Goal: Task Accomplishment & Management: Use online tool/utility

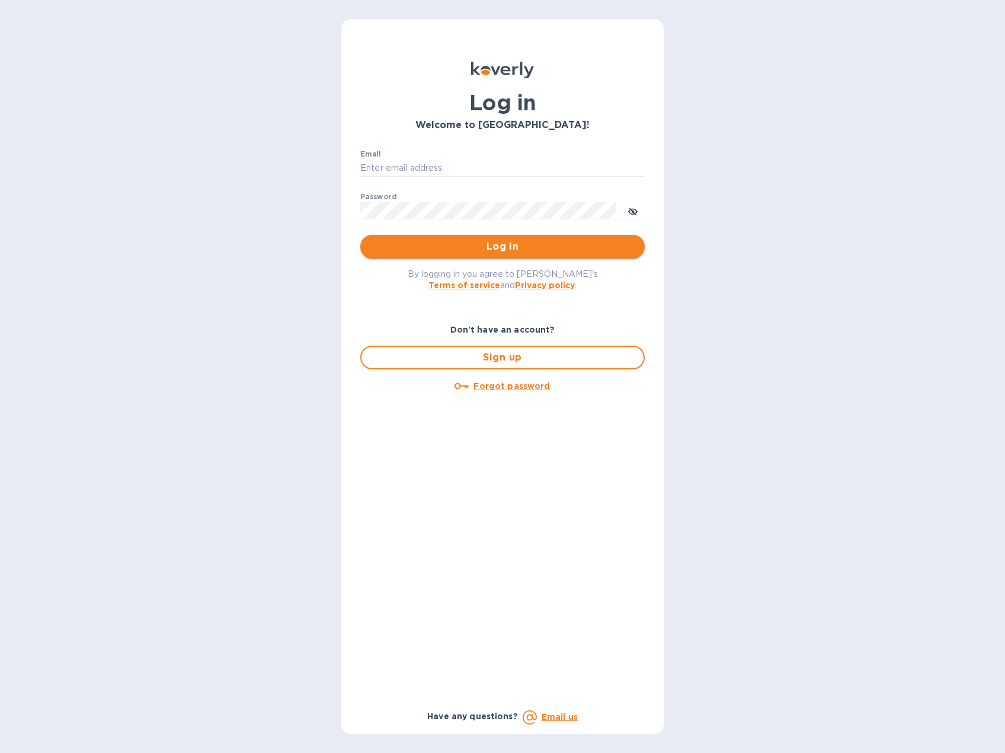
type input "[EMAIL_ADDRESS][DOMAIN_NAME]"
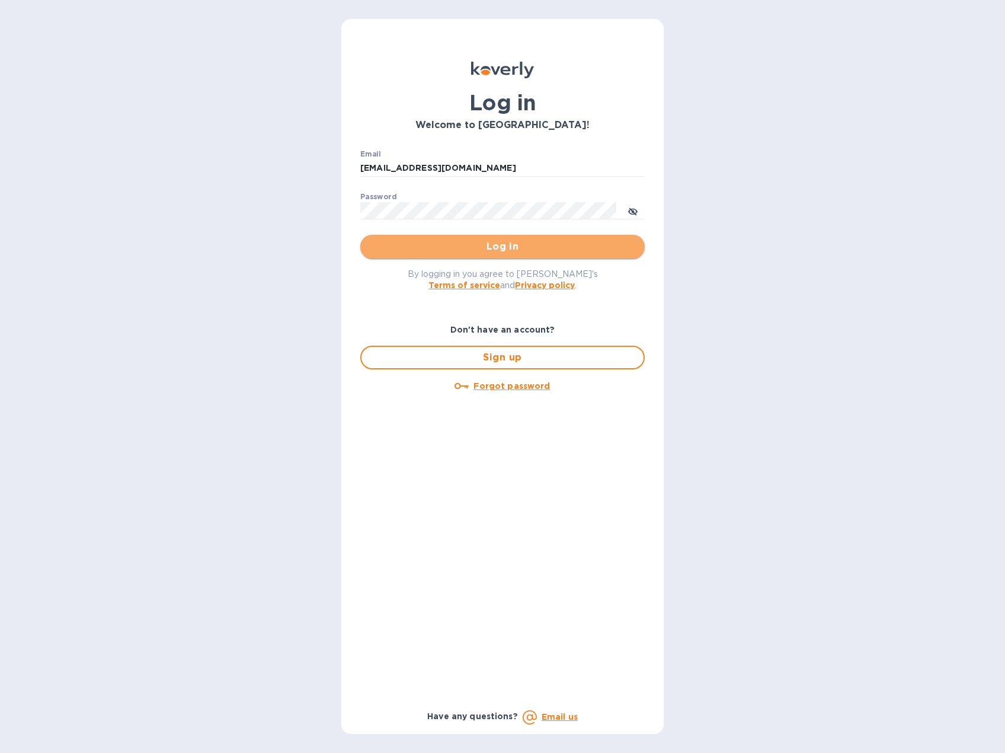
click at [463, 248] on span "Log in" at bounding box center [503, 246] width 266 height 14
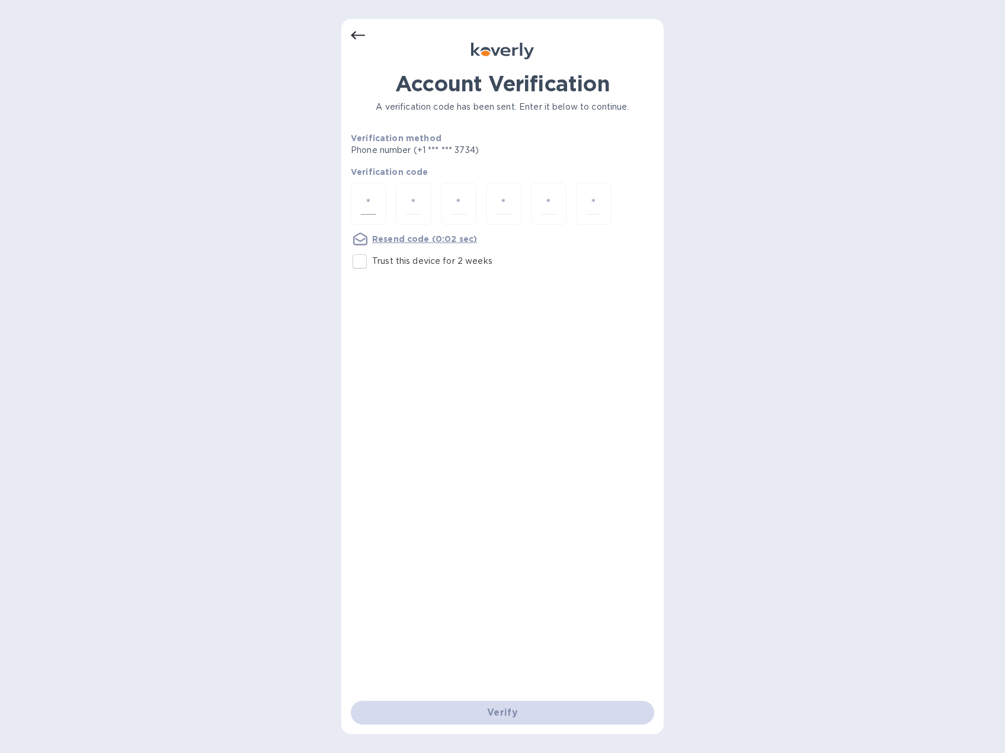
click at [371, 202] on input "number" at bounding box center [368, 204] width 15 height 22
type input "6"
type input "1"
type input "3"
type input "5"
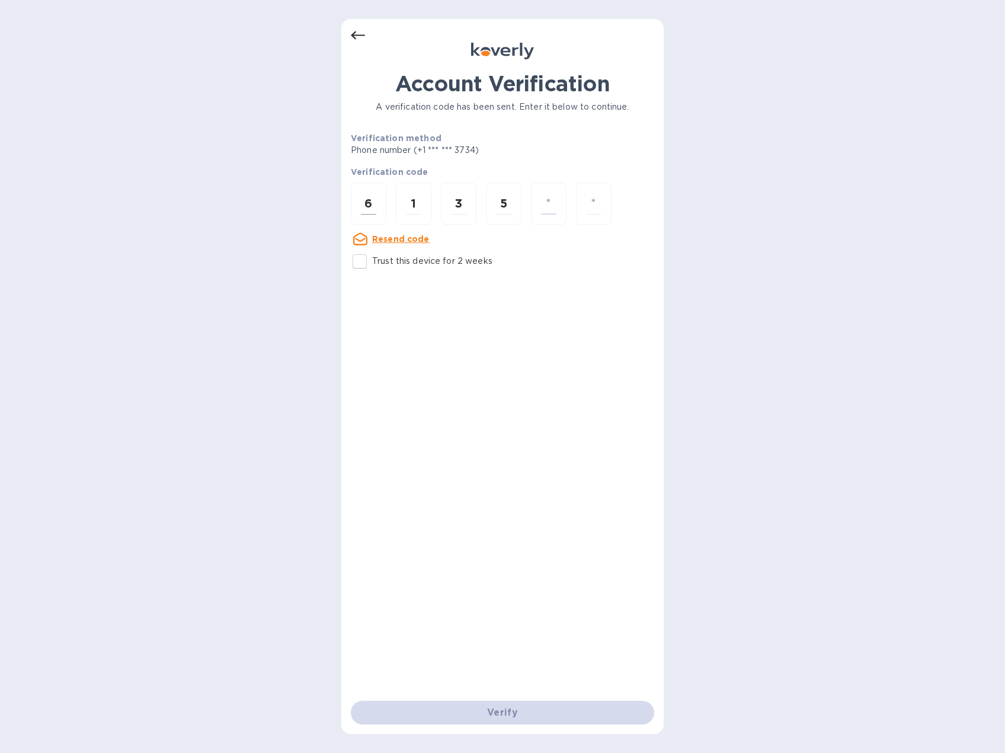
type input "0"
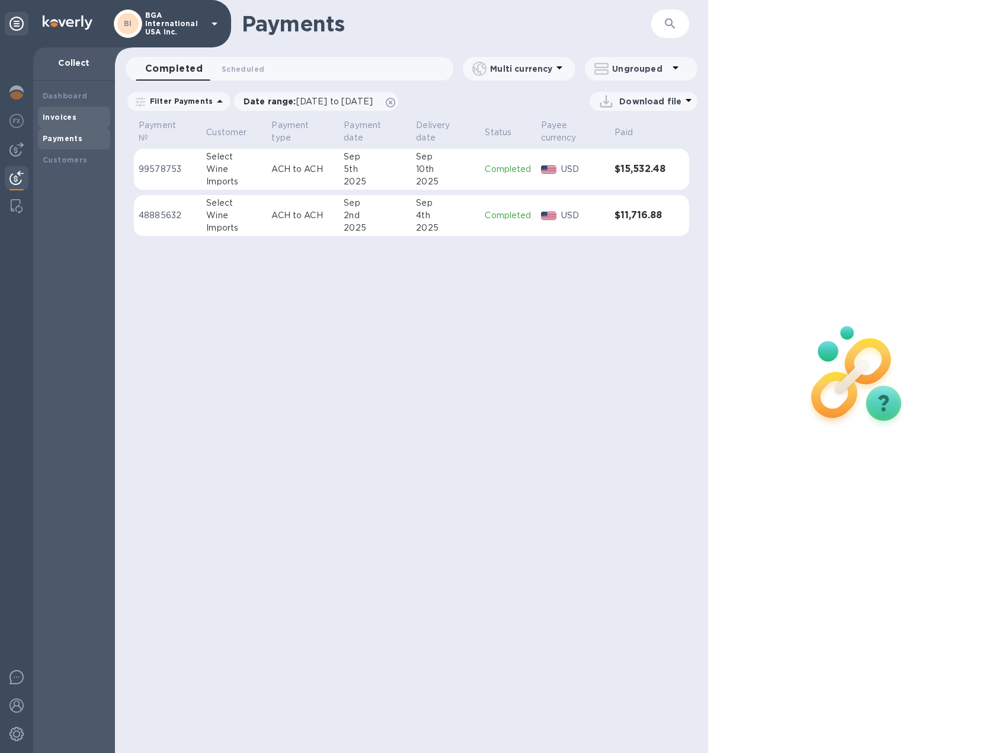
click at [60, 112] on div "Invoices" at bounding box center [74, 117] width 63 height 12
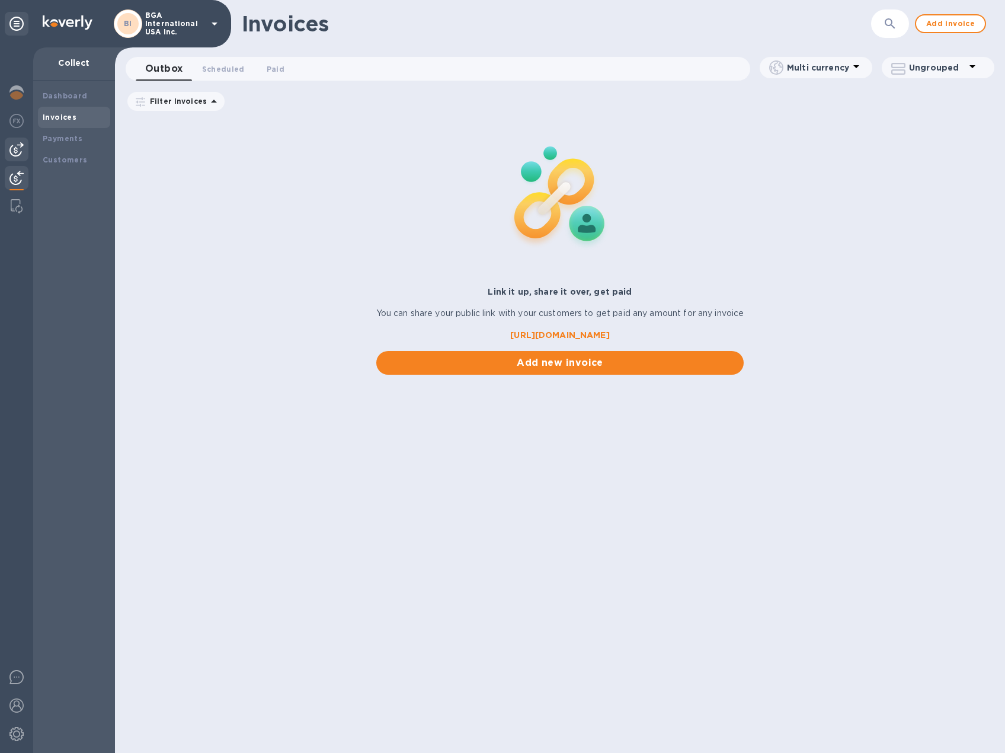
click at [18, 146] on img at bounding box center [16, 149] width 14 height 14
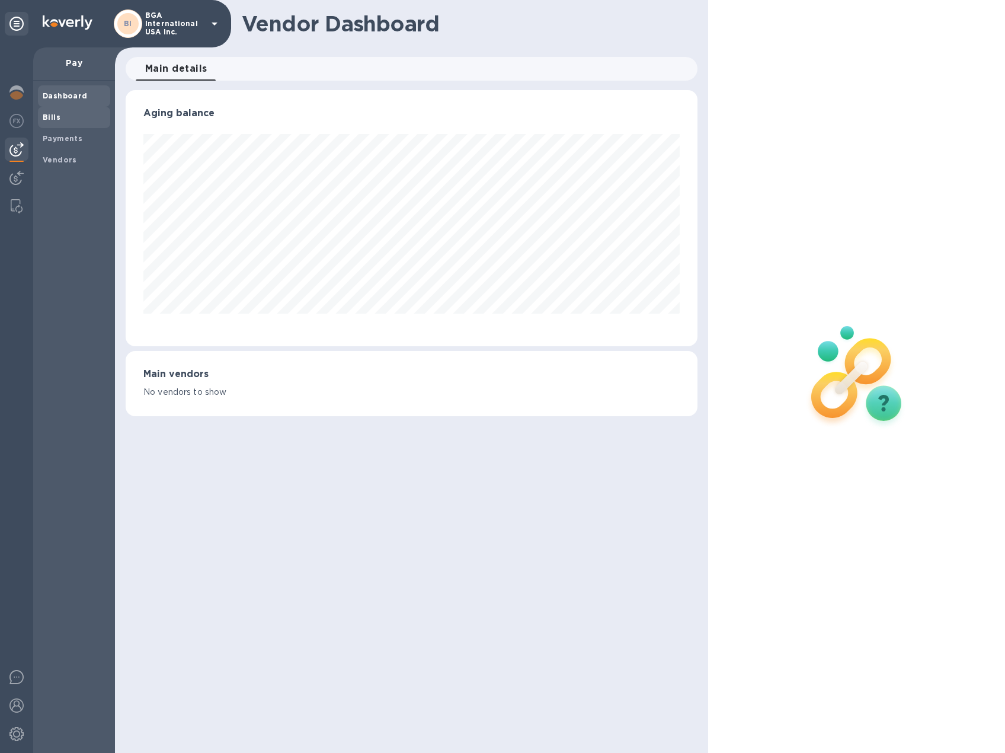
scroll to position [256, 572]
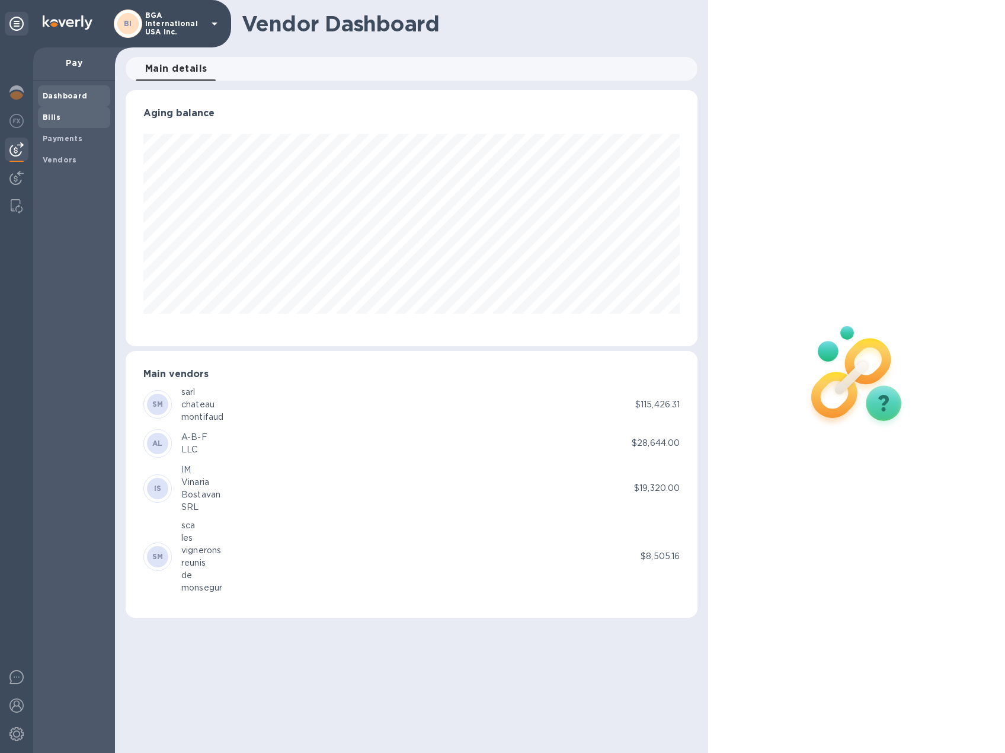
click at [52, 114] on b "Bills" at bounding box center [52, 117] width 18 height 9
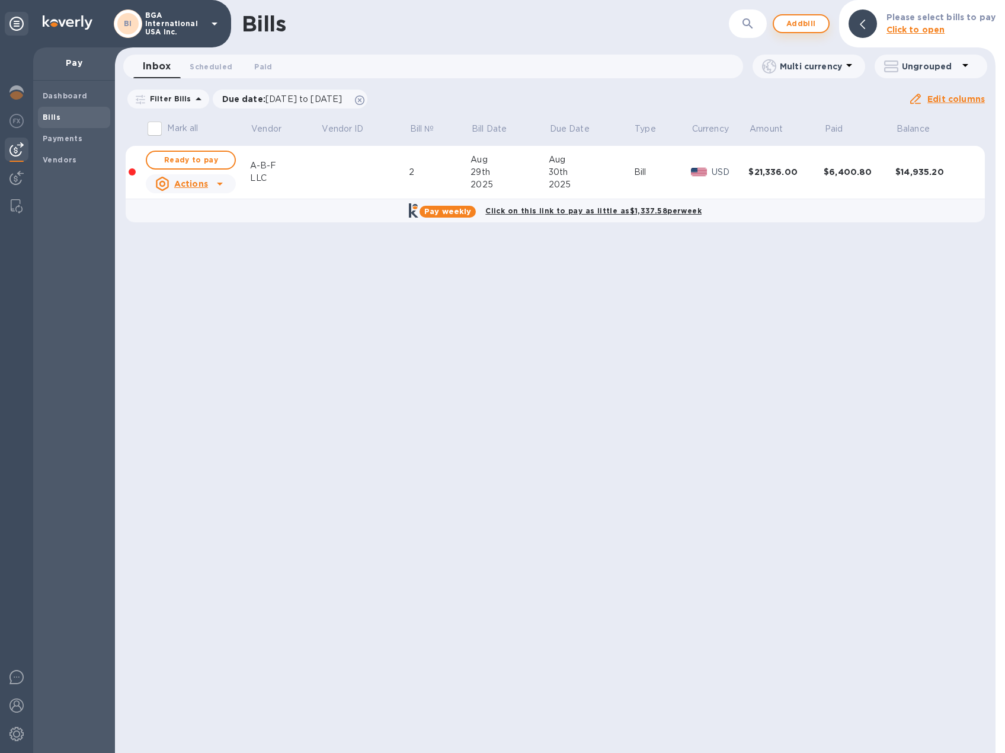
click at [813, 28] on span "Add bill" at bounding box center [802, 24] width 36 height 14
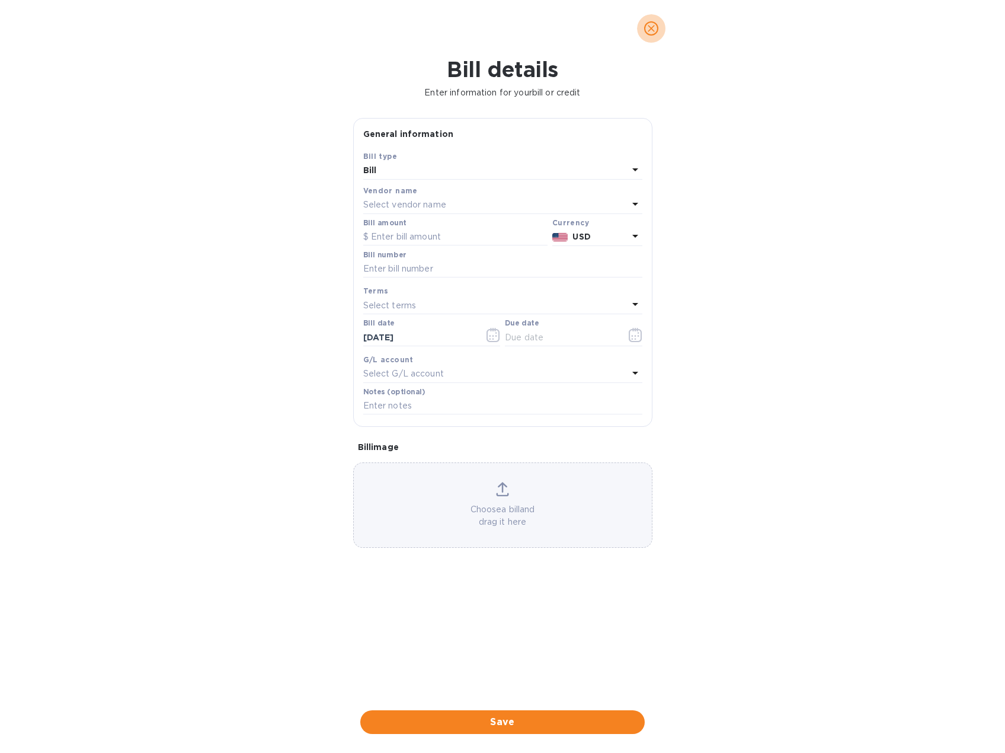
click at [652, 30] on icon "close" at bounding box center [651, 29] width 12 height 12
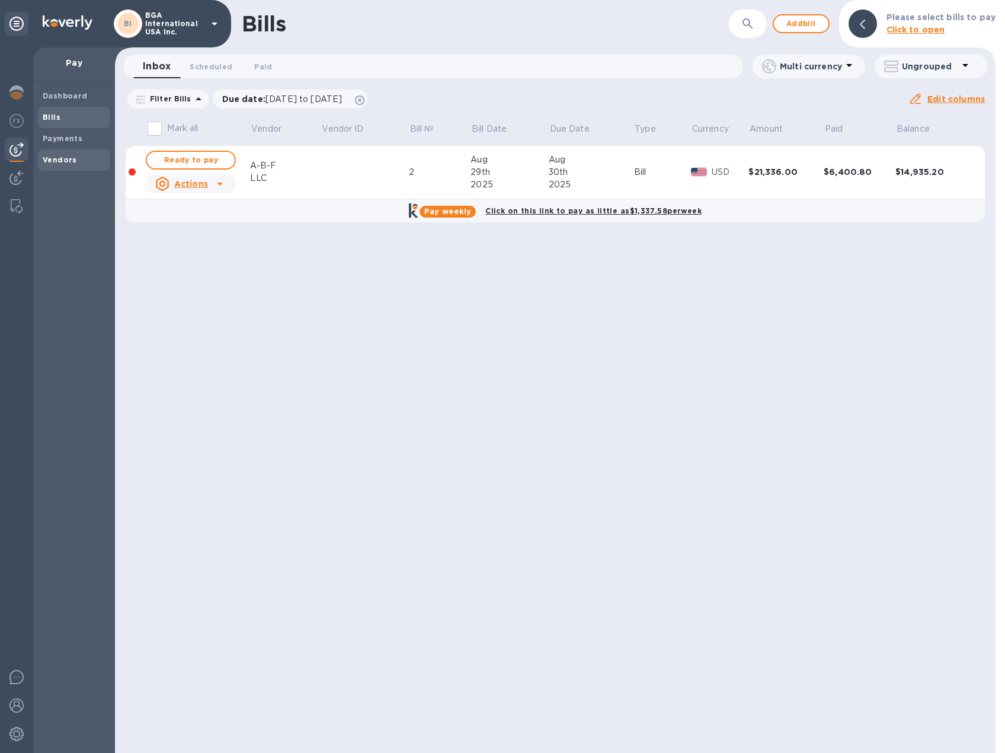
click at [62, 155] on b "Vendors" at bounding box center [60, 159] width 34 height 9
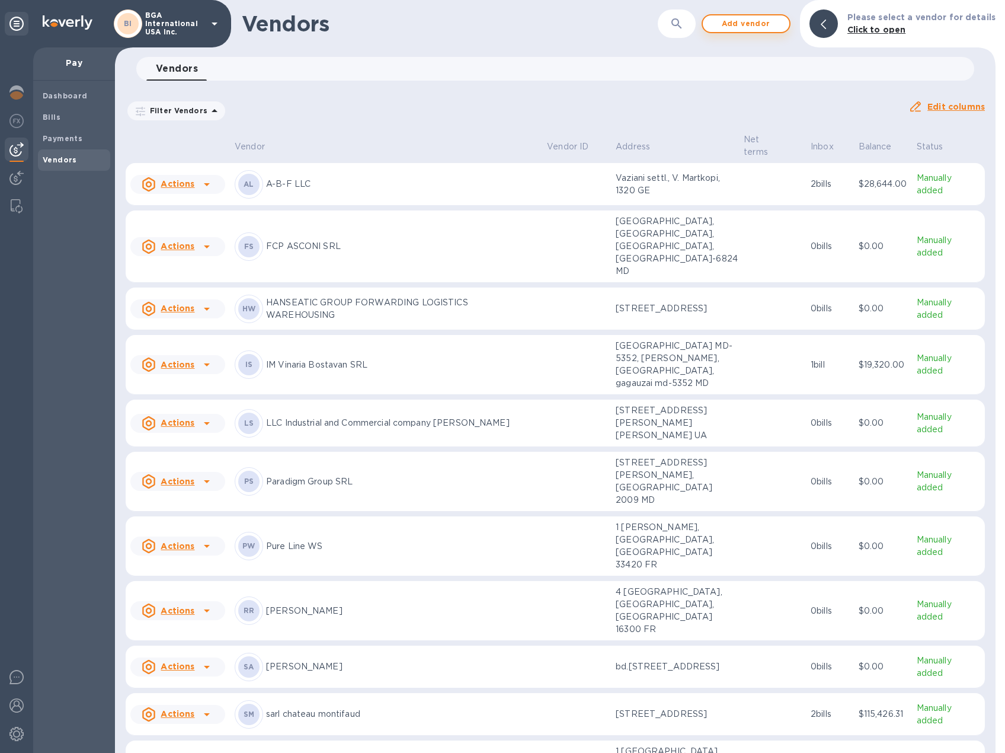
click at [760, 27] on span "Add vendor" at bounding box center [746, 24] width 68 height 14
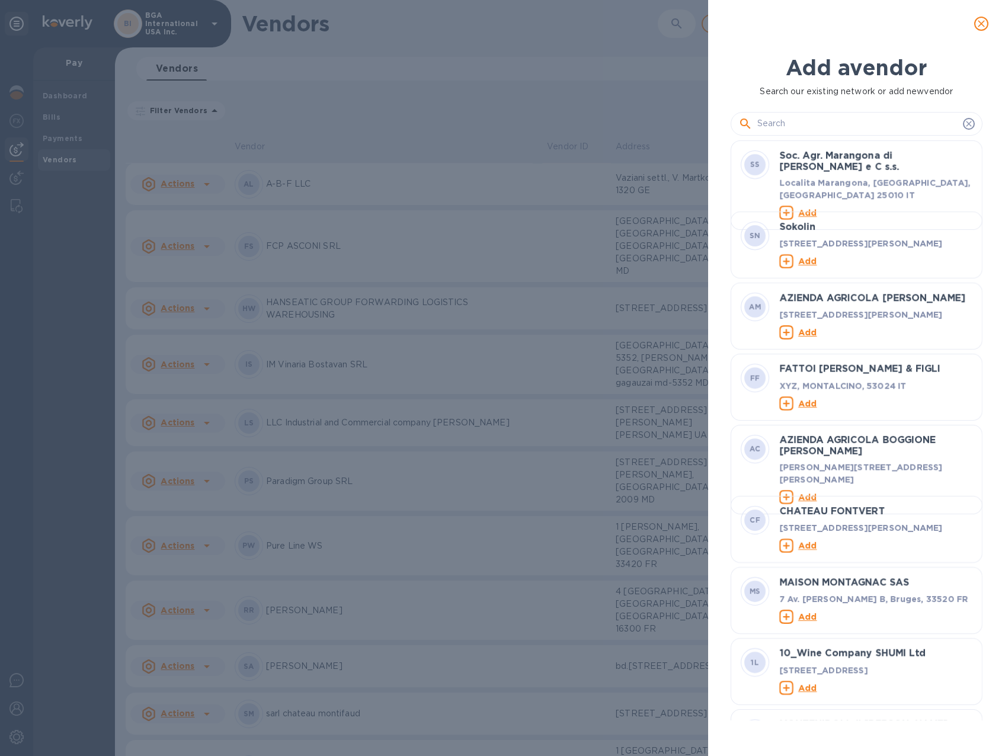
scroll to position [571, 257]
click at [367, 46] on div "Add a vendor Search our existing network or add new vendor SS Soc. Agr. Marango…" at bounding box center [502, 378] width 1005 height 756
drag, startPoint x: 829, startPoint y: 116, endPoint x: 824, endPoint y: 132, distance: 16.5
click at [832, 120] on input "text" at bounding box center [857, 124] width 201 height 18
click at [792, 120] on input "text" at bounding box center [857, 124] width 201 height 18
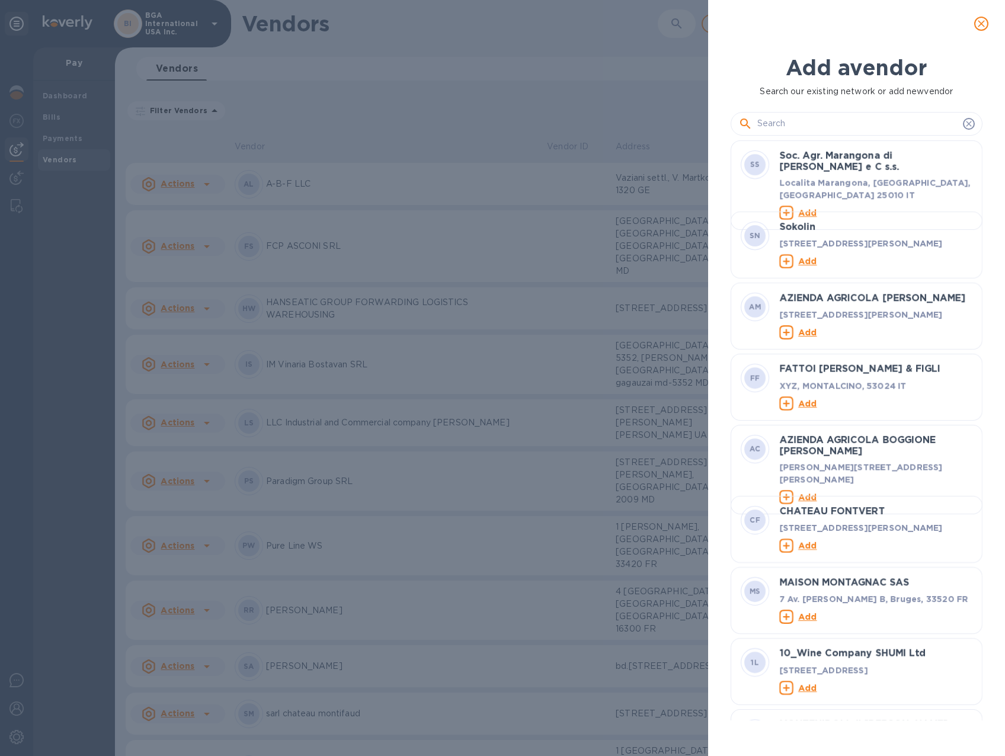
paste input "E.S.W.N. Transportation 928 LLC"
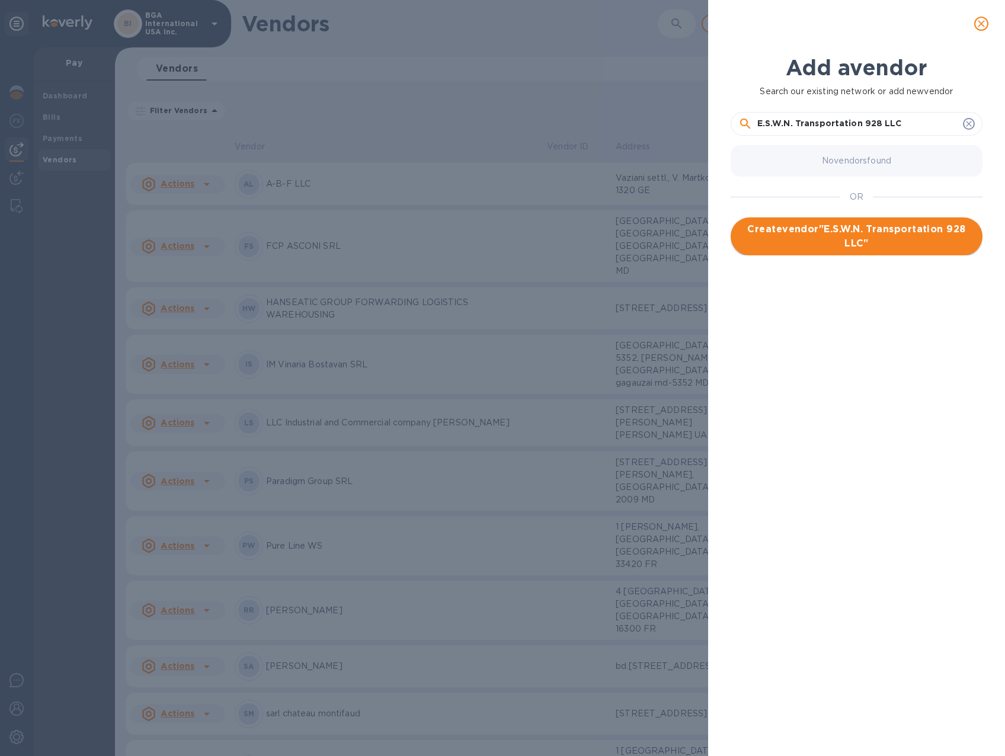
type input "E.S.W.N. Transportation 928 LLC"
click at [862, 236] on span "Create vendor " E.S.W.N. Transportation 928 LLC "" at bounding box center [856, 236] width 233 height 28
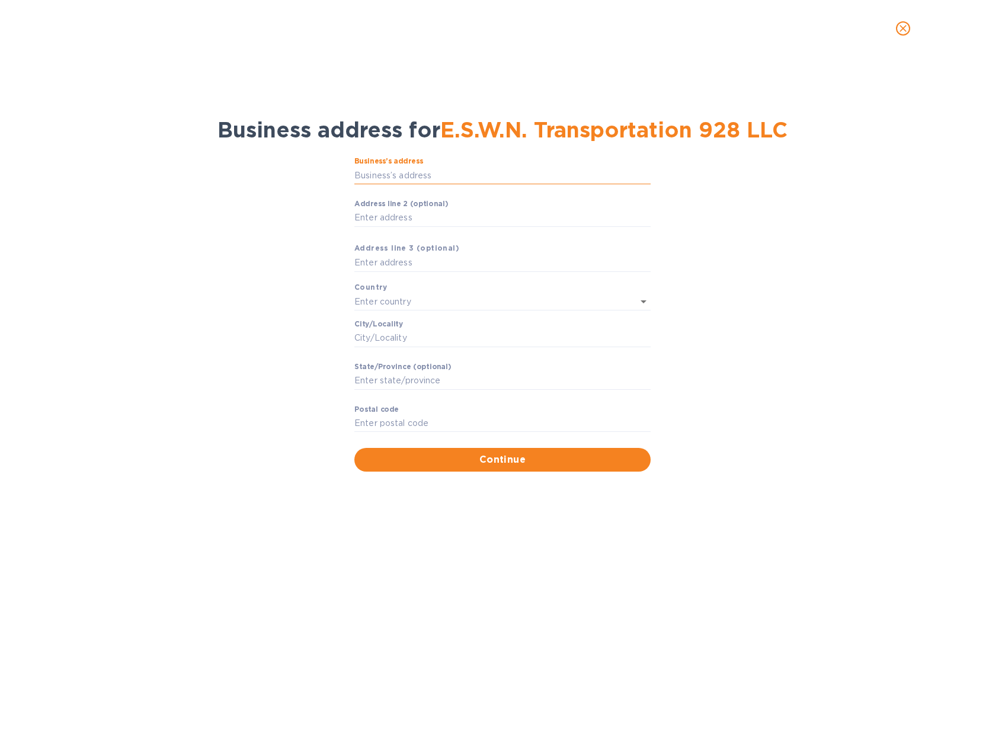
click at [424, 172] on input "Business’s аddress" at bounding box center [502, 176] width 296 height 18
click at [396, 175] on input "Business’s аddress" at bounding box center [502, 176] width 296 height 18
paste input "G. Vataevi str., N 6, Flat N 41"
type input "G. Vataevi str., N 6, Flat N 41"
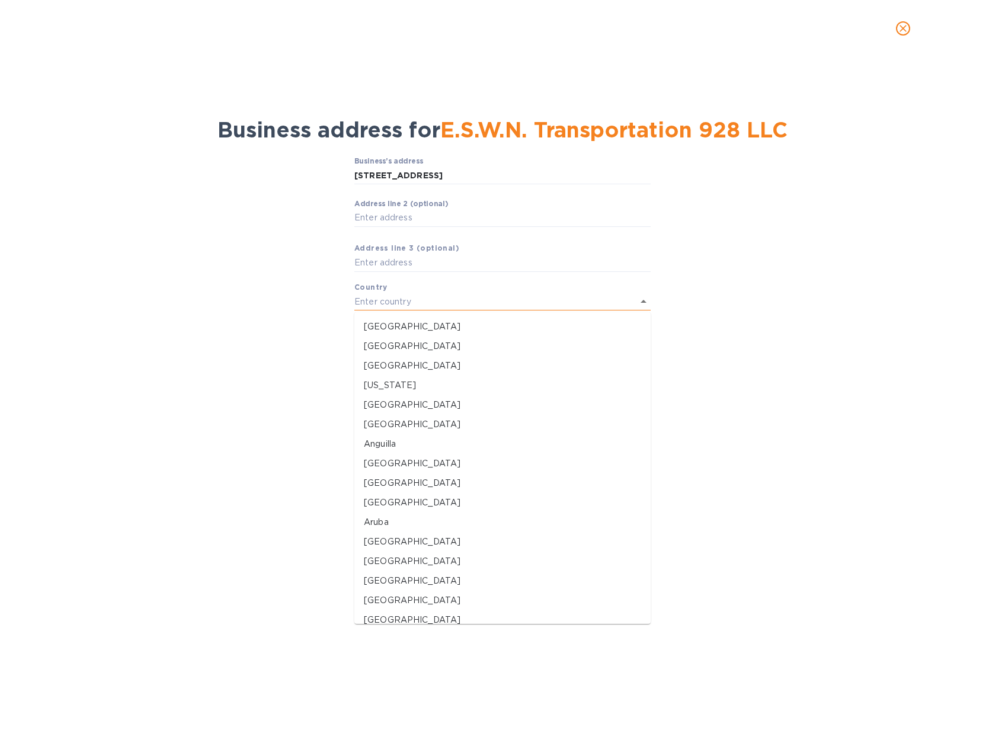
click at [388, 299] on input "text" at bounding box center [485, 301] width 263 height 17
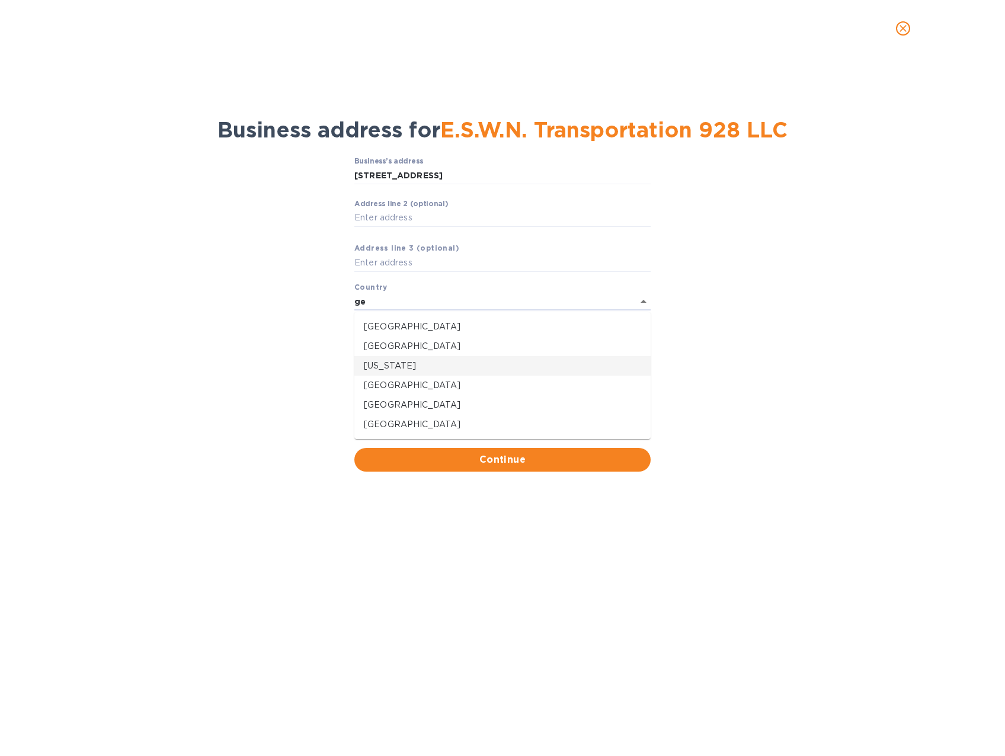
click at [389, 366] on p "Georgia" at bounding box center [502, 366] width 277 height 12
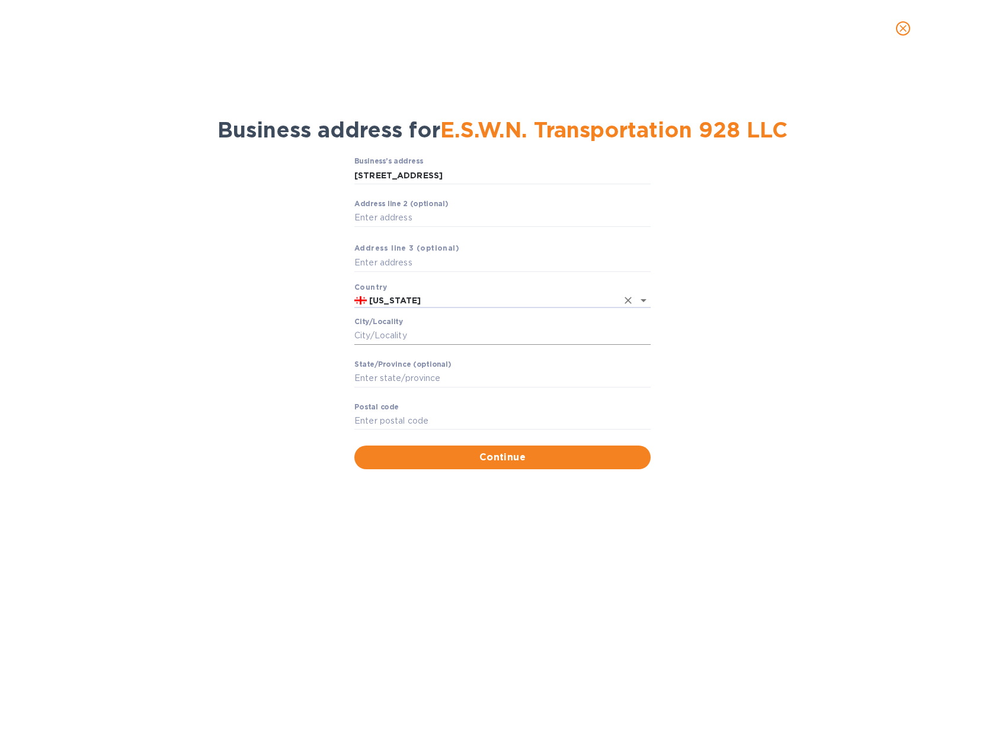
type input "Georgia"
click at [391, 335] on input "Сity/Locаlity" at bounding box center [502, 336] width 296 height 18
type input "Poti"
click at [417, 372] on input "Stаte/Province (optional)" at bounding box center [502, 379] width 296 height 18
click at [557, 347] on p "​" at bounding box center [502, 354] width 296 height 14
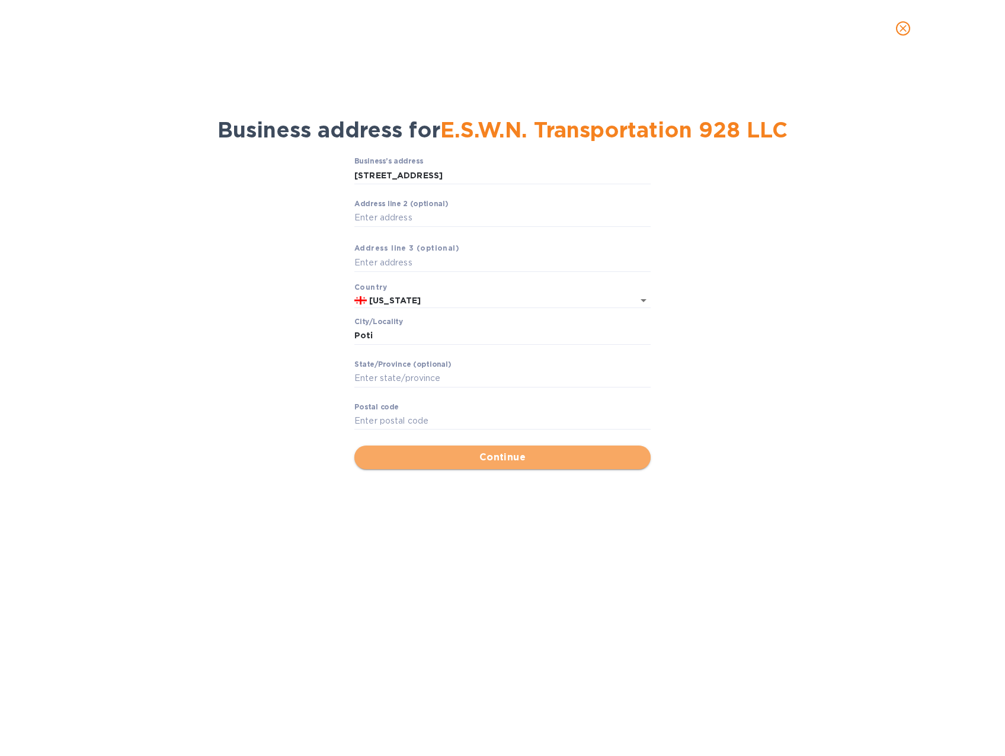
click at [499, 456] on span "Continue" at bounding box center [502, 457] width 277 height 14
click at [389, 419] on input "Pоstal cоde" at bounding box center [502, 422] width 296 height 18
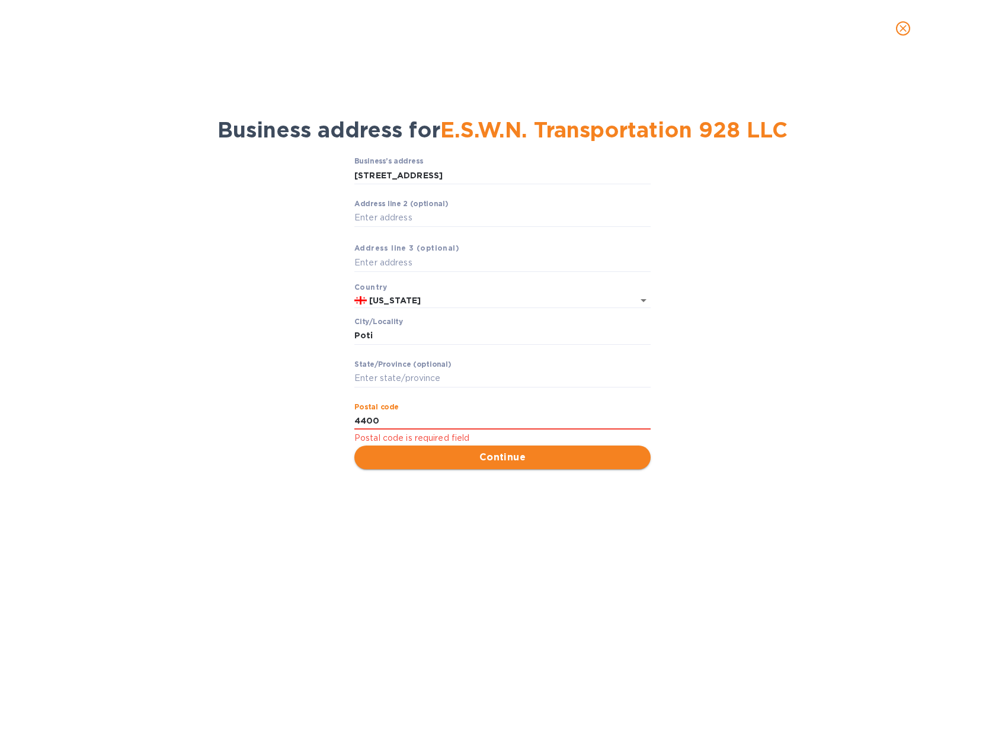
type input "4400"
click at [473, 459] on span "Continue" at bounding box center [502, 457] width 277 height 14
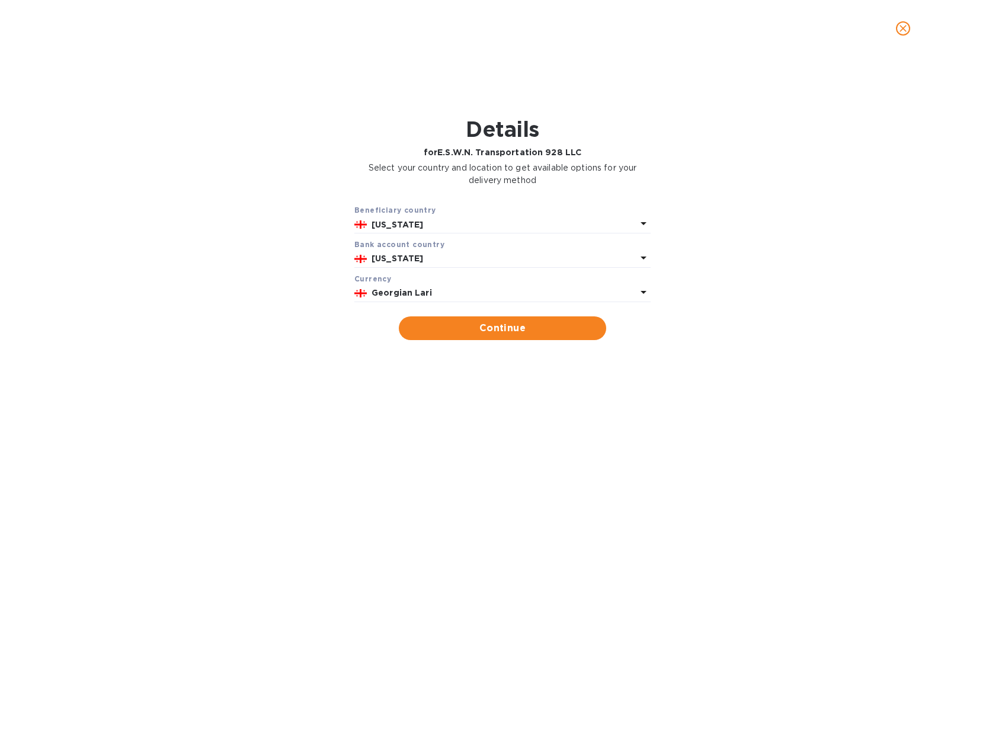
click at [602, 289] on p "Georgian Lari" at bounding box center [504, 293] width 265 height 12
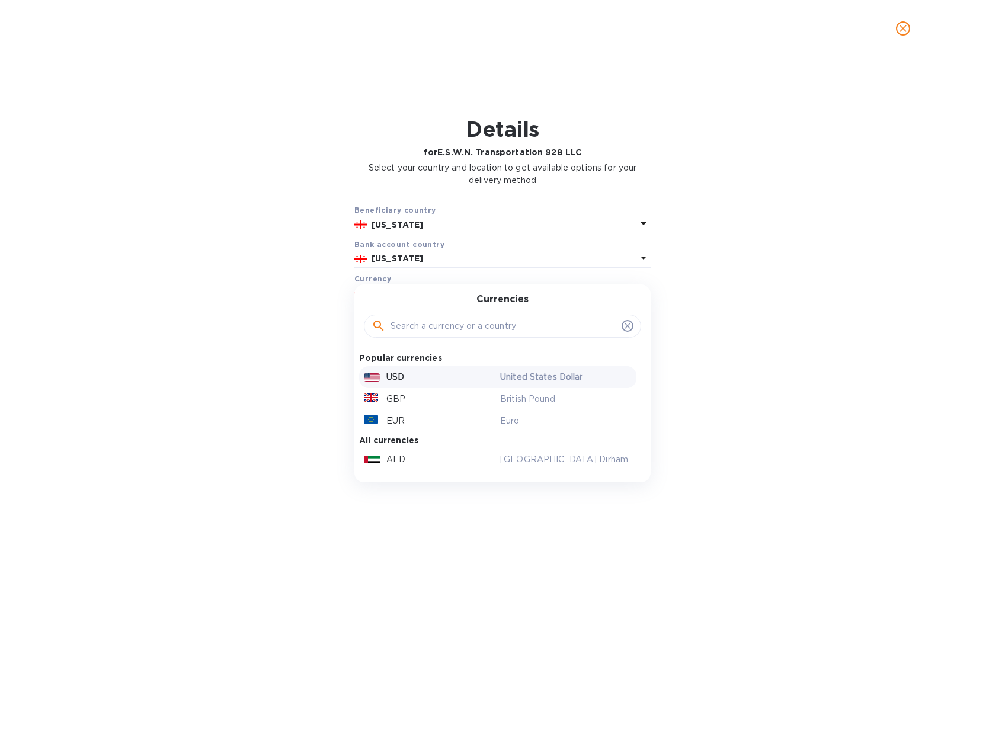
click at [391, 378] on p "USD" at bounding box center [395, 377] width 18 height 12
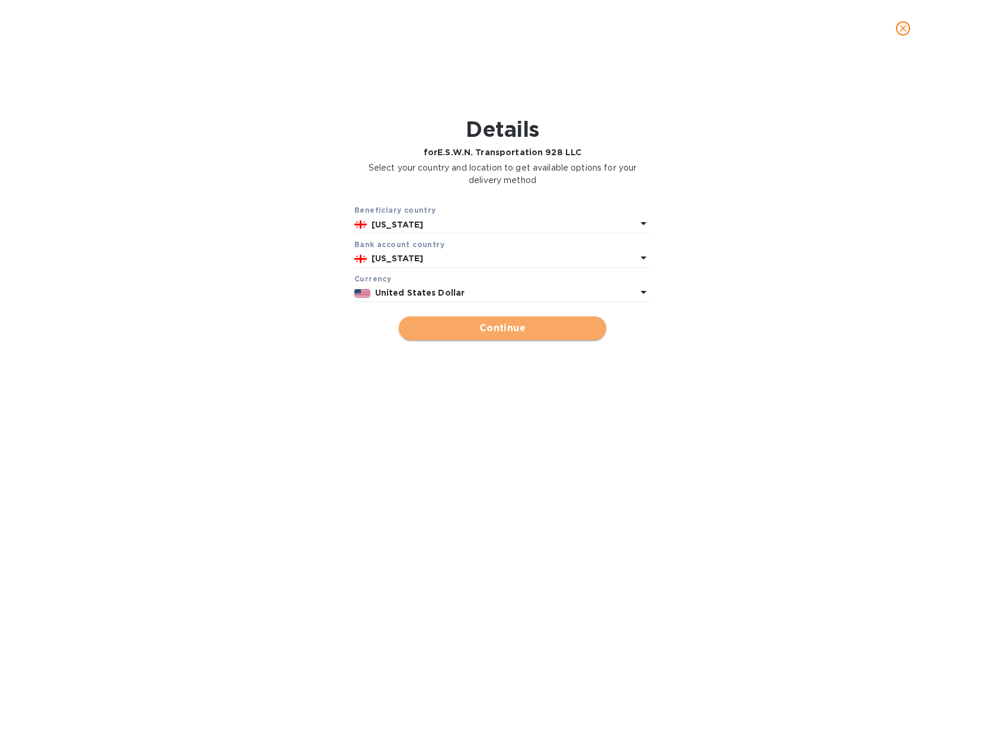
click at [484, 326] on span "Continue" at bounding box center [502, 328] width 188 height 14
type input "E.S.W.N. Transportation 928 LLC"
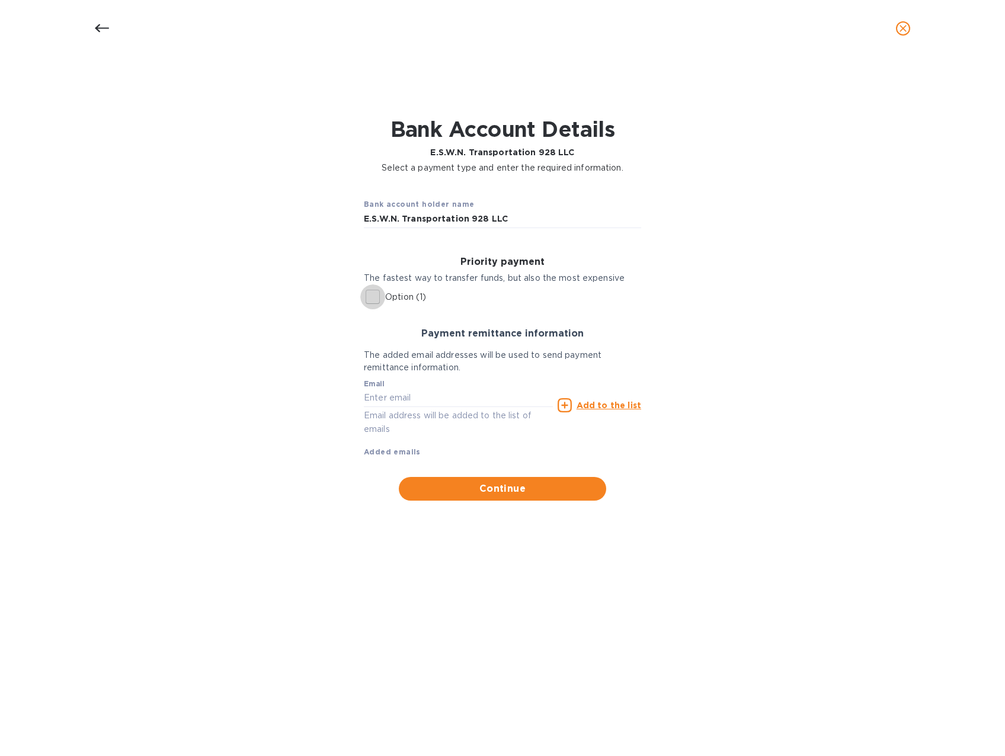
click at [372, 296] on input "Option (1)" at bounding box center [372, 296] width 25 height 25
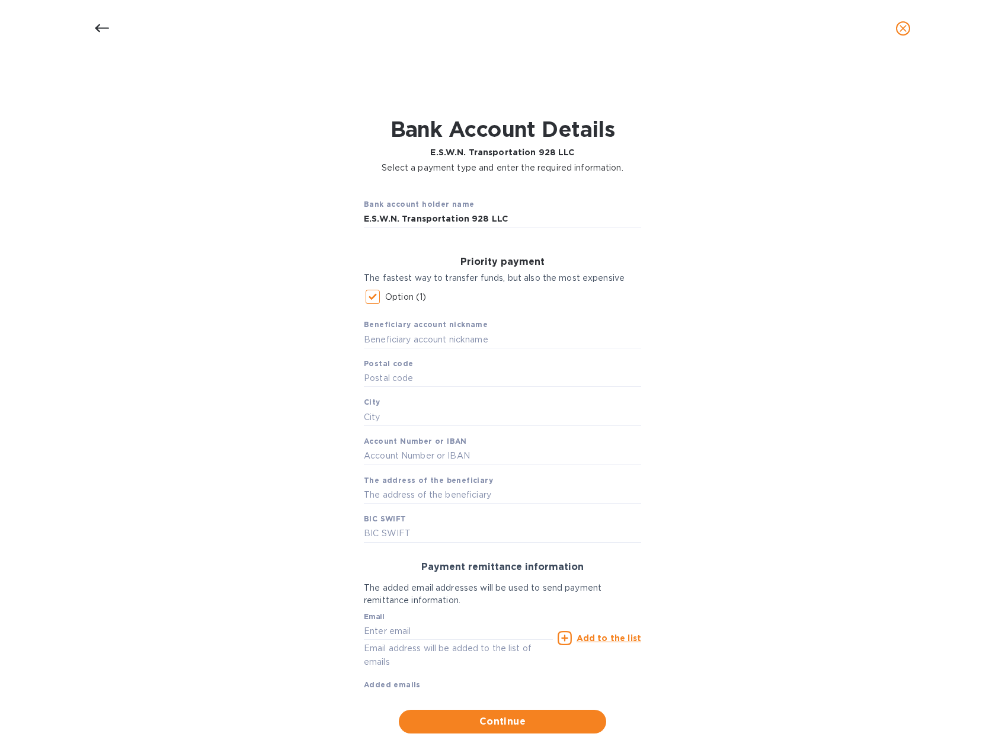
click at [370, 298] on input "Option (1)" at bounding box center [372, 296] width 25 height 25
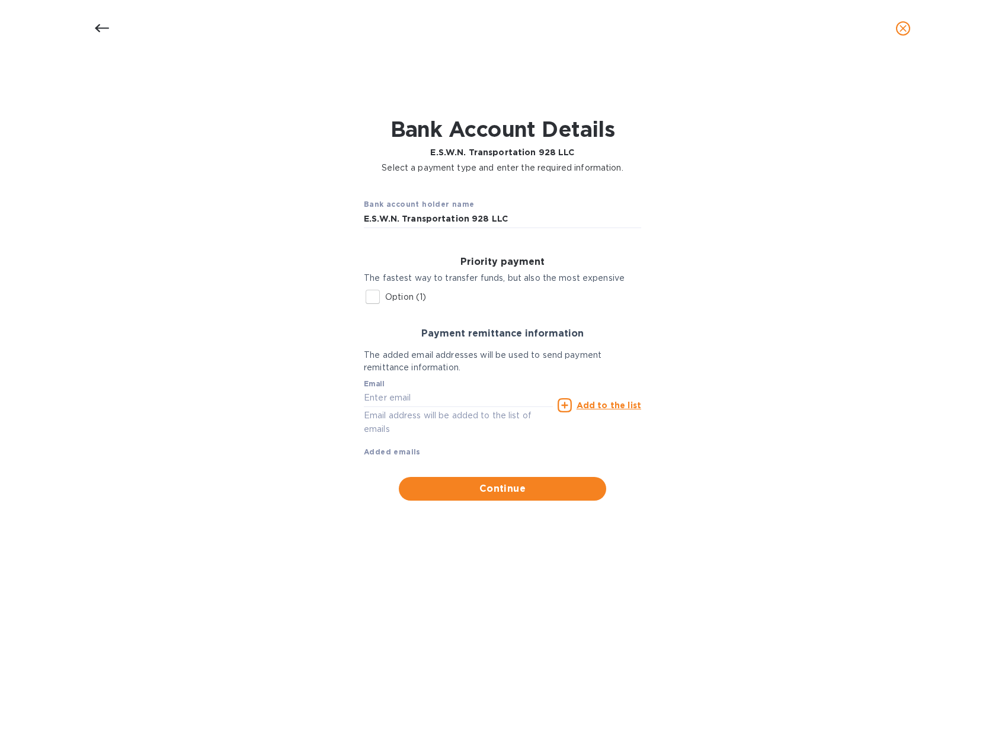
click at [376, 297] on input "Option (1)" at bounding box center [372, 296] width 25 height 25
checkbox input "true"
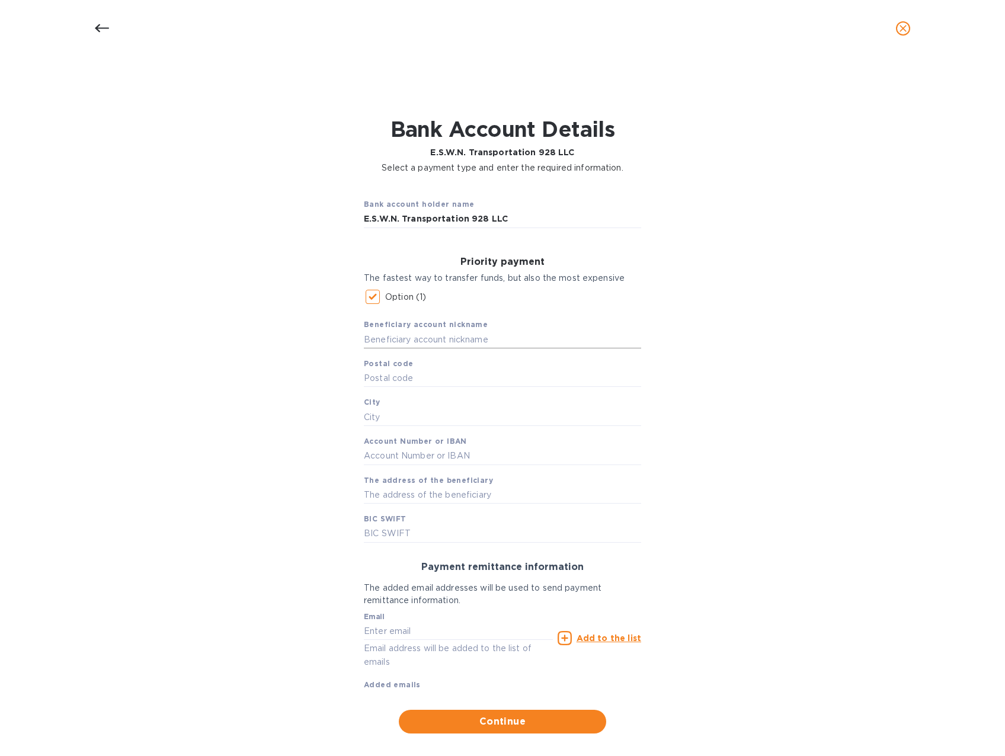
click at [407, 340] on input "text" at bounding box center [502, 340] width 277 height 18
paste input "E.S.W.N. Transportation 928 LLC"
type input "E.S.W.N. Transportation 928 LLC"
click at [385, 380] on input "text" at bounding box center [502, 379] width 277 height 18
type input "4400"
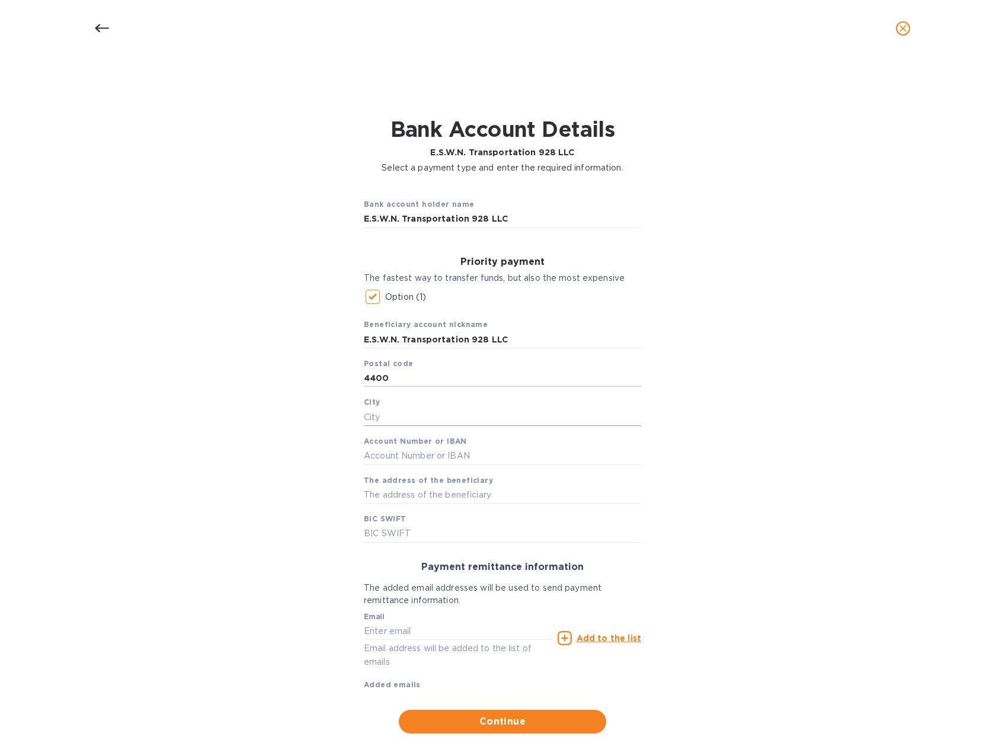
click at [373, 415] on input "text" at bounding box center [502, 417] width 277 height 18
type input "Poti"
click at [380, 450] on input "text" at bounding box center [502, 456] width 277 height 18
paste input "GE16BG0000000580626614"
type input "GE16BG0000000580626614"
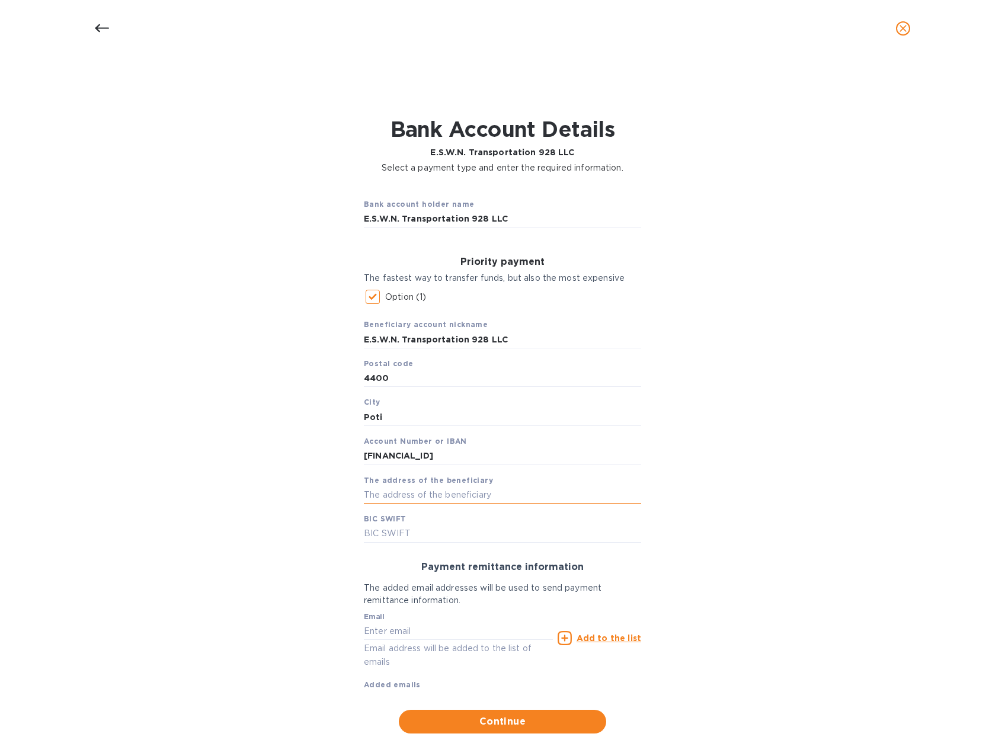
click at [386, 493] on input "text" at bounding box center [502, 495] width 277 height 18
click at [383, 533] on input "text" at bounding box center [502, 534] width 277 height 18
paste input "BAGAGE22"
type input "BAGAGE22"
click at [410, 498] on input "text" at bounding box center [502, 495] width 277 height 18
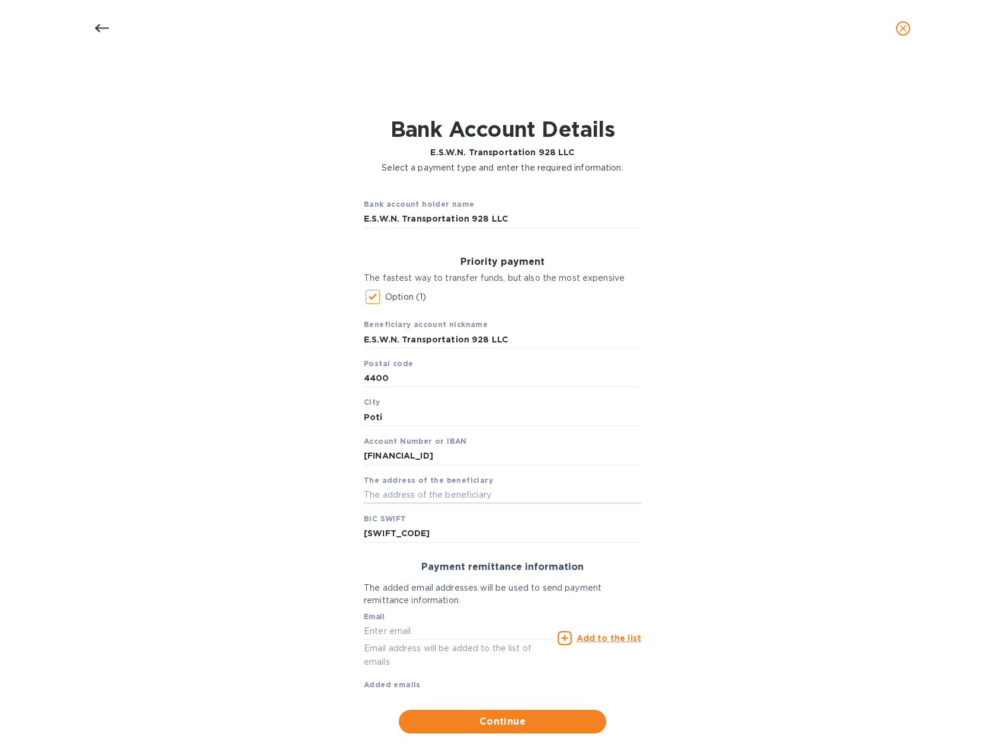
paste input "Georgia, City Poti, G. Vataevi str., N 6, Flat N 41"
click at [365, 494] on input "Georgia, City Poti, G. Vataevi str., N 6, Flat N 41" at bounding box center [502, 495] width 277 height 18
type input "Georgia, City Poti, G. Vataevi str., N 6, Flat N 41"
click at [423, 637] on input "text" at bounding box center [458, 631] width 189 height 18
paste input "g_mikadze@estgroup928.com"
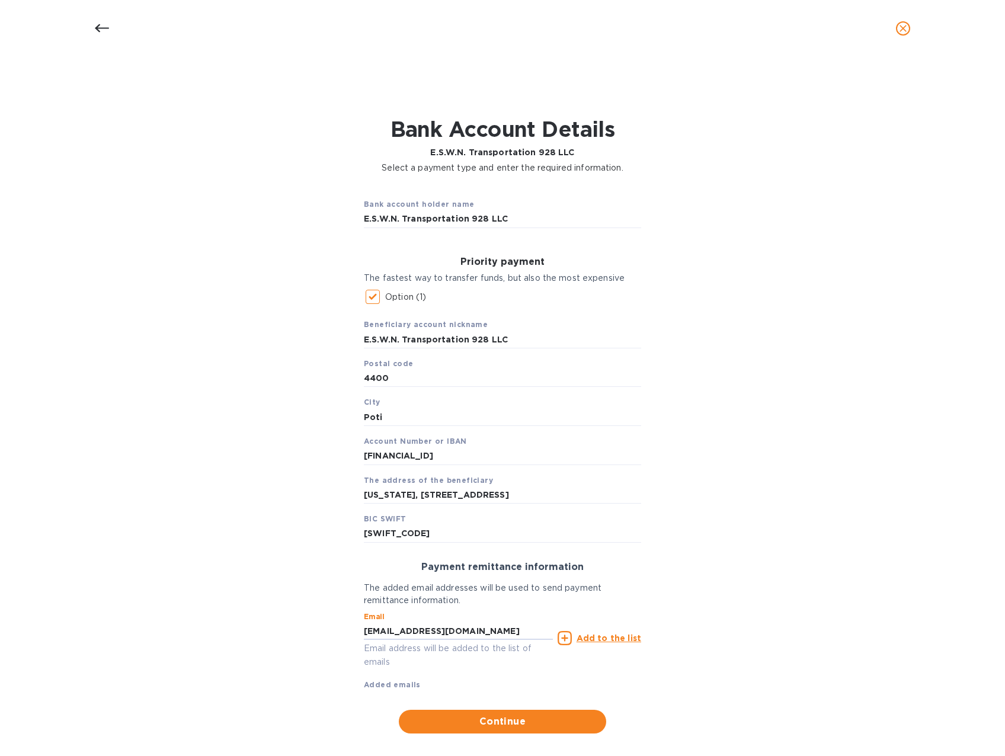
type input "g_mikadze@estgroup928.com"
click at [626, 640] on u "Add to the list" at bounding box center [609, 638] width 65 height 9
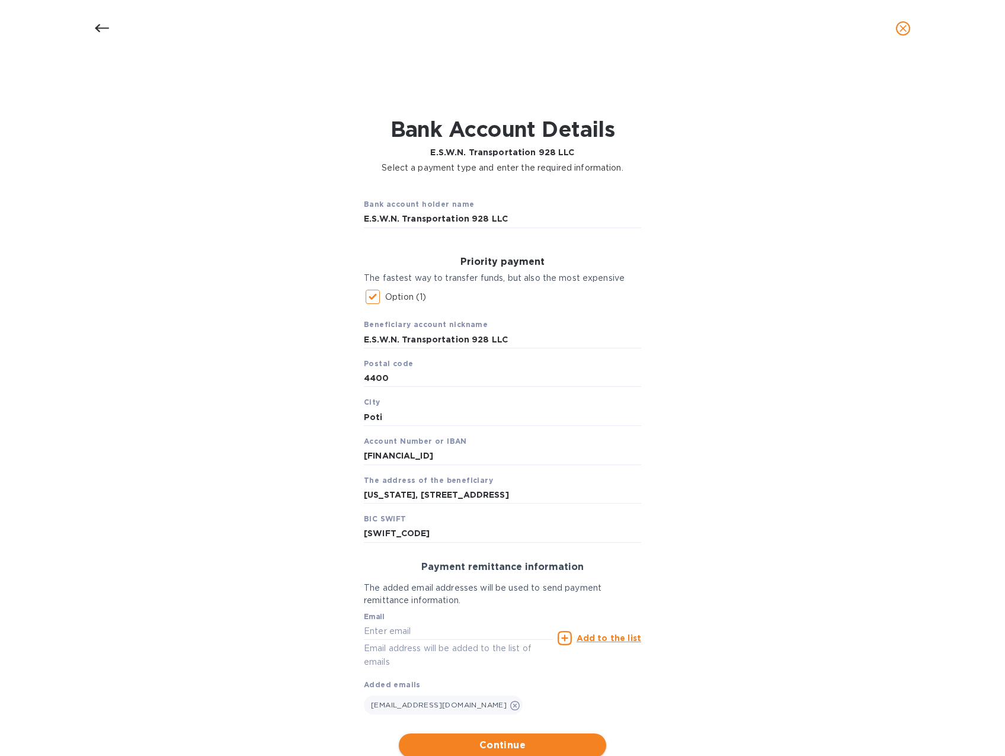
click at [522, 747] on span "Continue" at bounding box center [502, 745] width 188 height 14
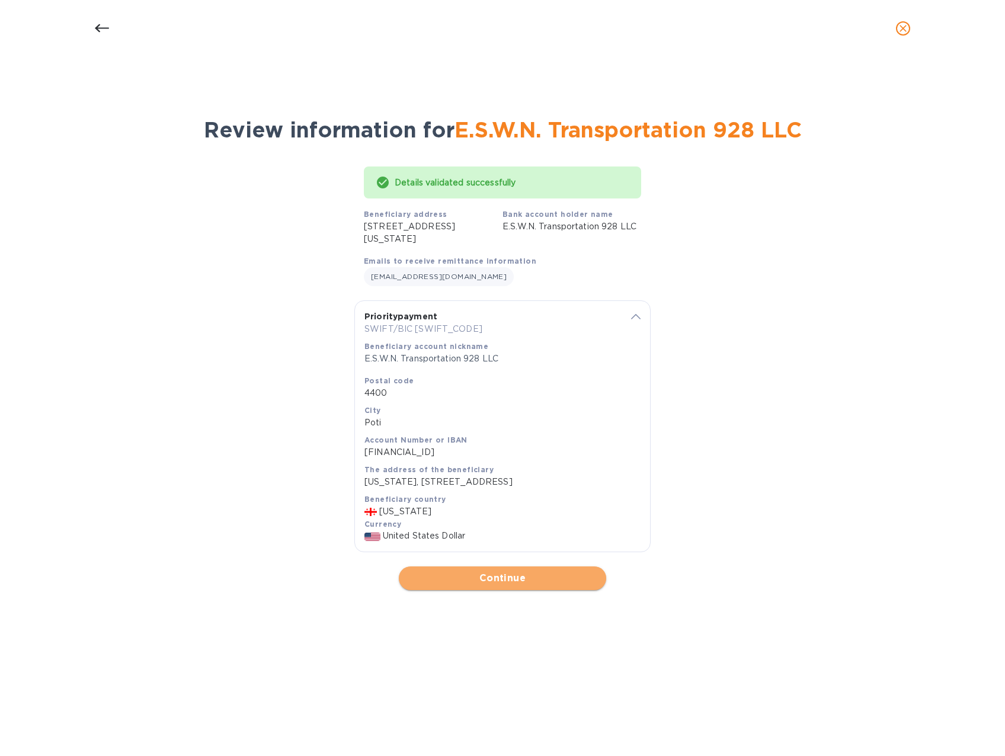
click at [490, 583] on span "Continue" at bounding box center [502, 578] width 188 height 14
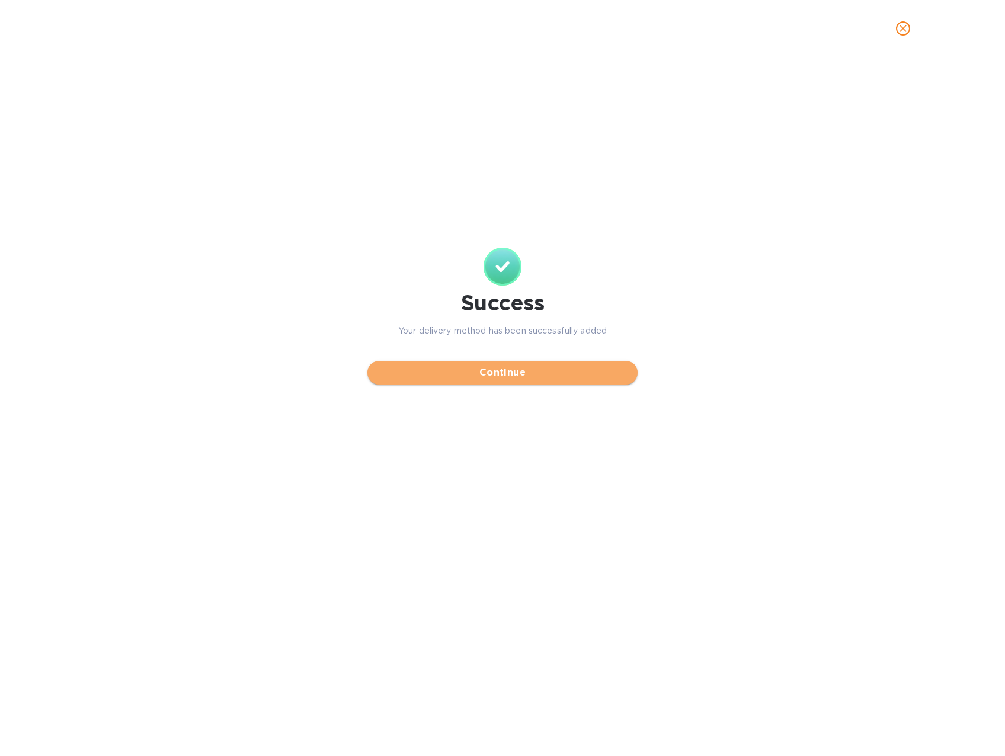
click at [532, 372] on span "Continue" at bounding box center [502, 373] width 251 height 14
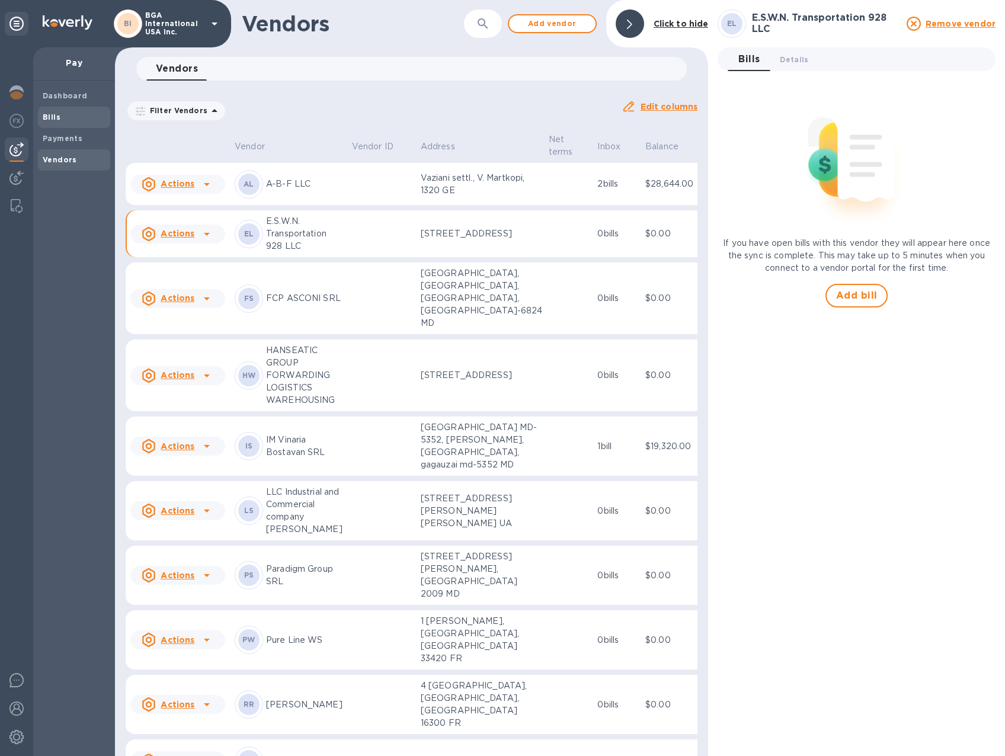
click at [56, 112] on span "Bills" at bounding box center [52, 117] width 18 height 12
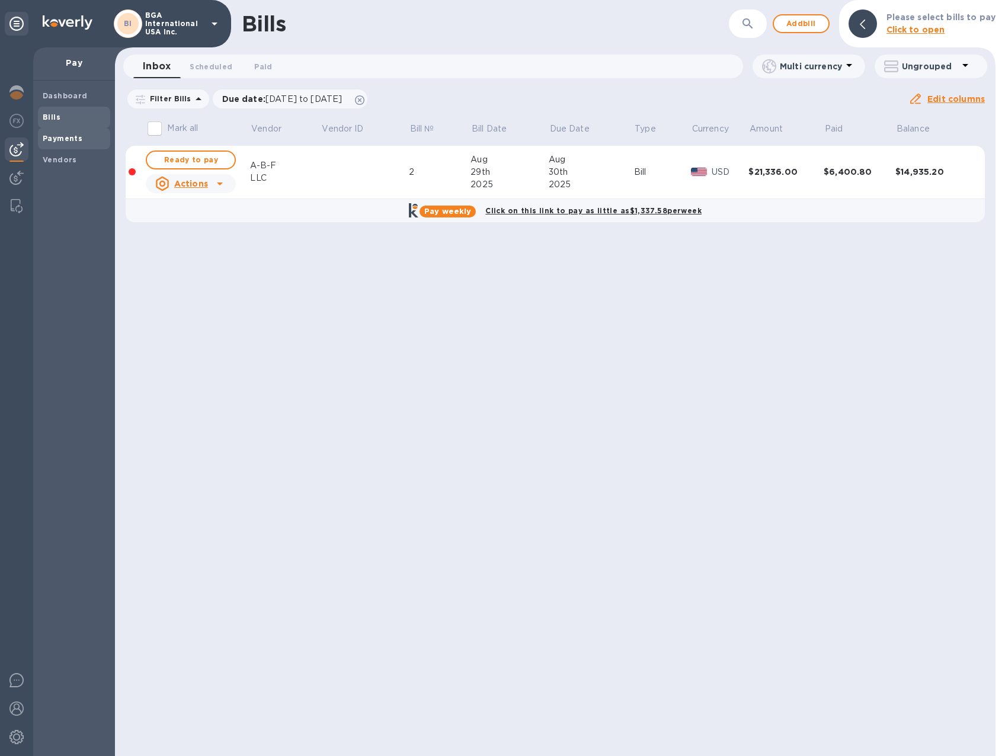
click at [71, 135] on b "Payments" at bounding box center [63, 138] width 40 height 9
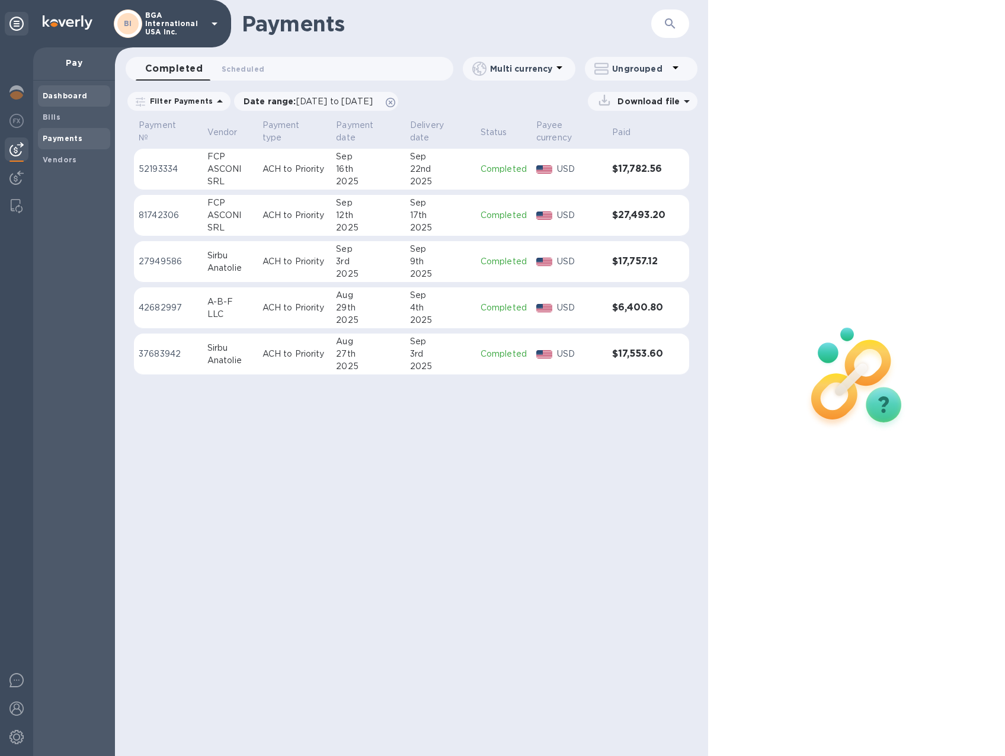
click at [53, 92] on b "Dashboard" at bounding box center [65, 95] width 45 height 9
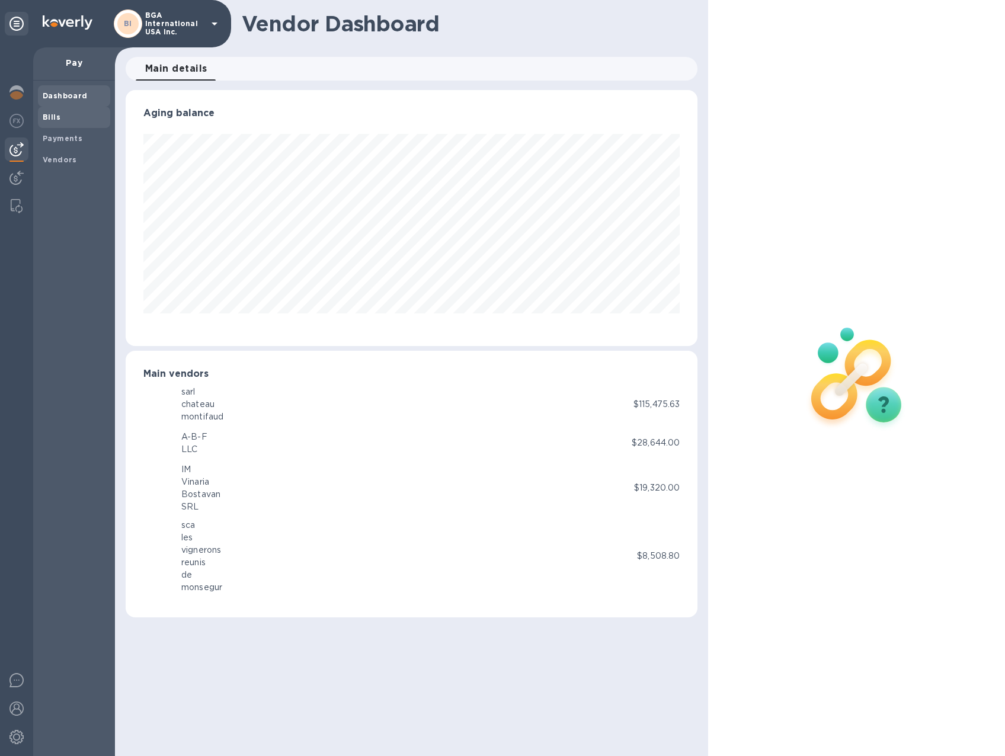
scroll to position [256, 572]
click at [57, 120] on b "Bills" at bounding box center [52, 117] width 18 height 9
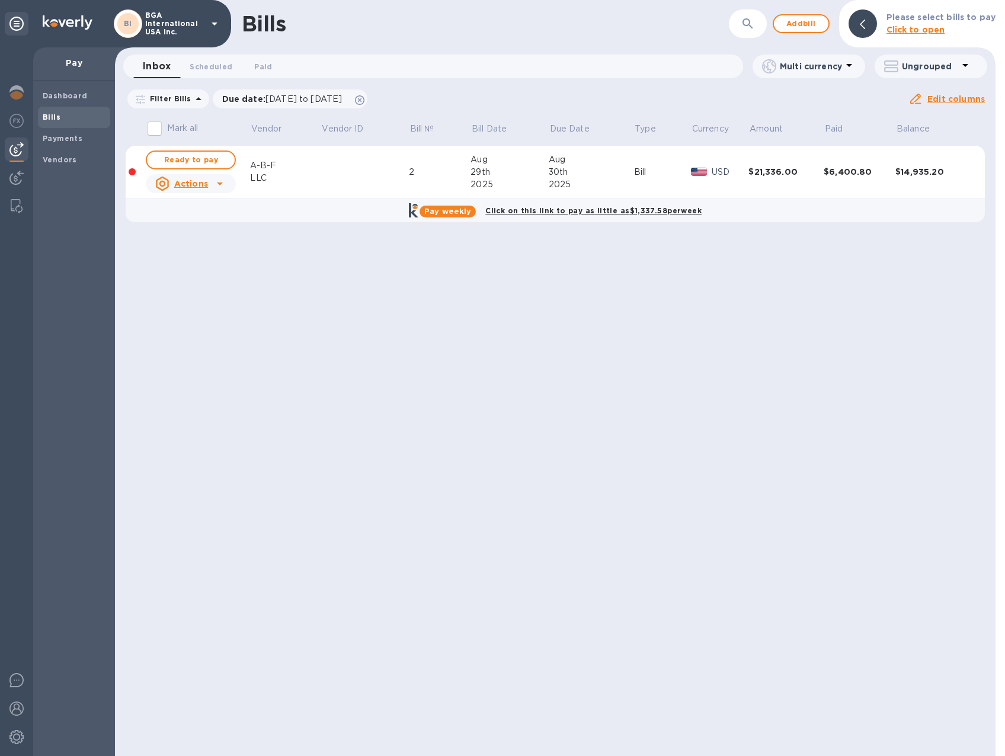
click at [53, 120] on b "Bills" at bounding box center [52, 117] width 18 height 9
click at [798, 20] on span "Add bill" at bounding box center [802, 24] width 36 height 14
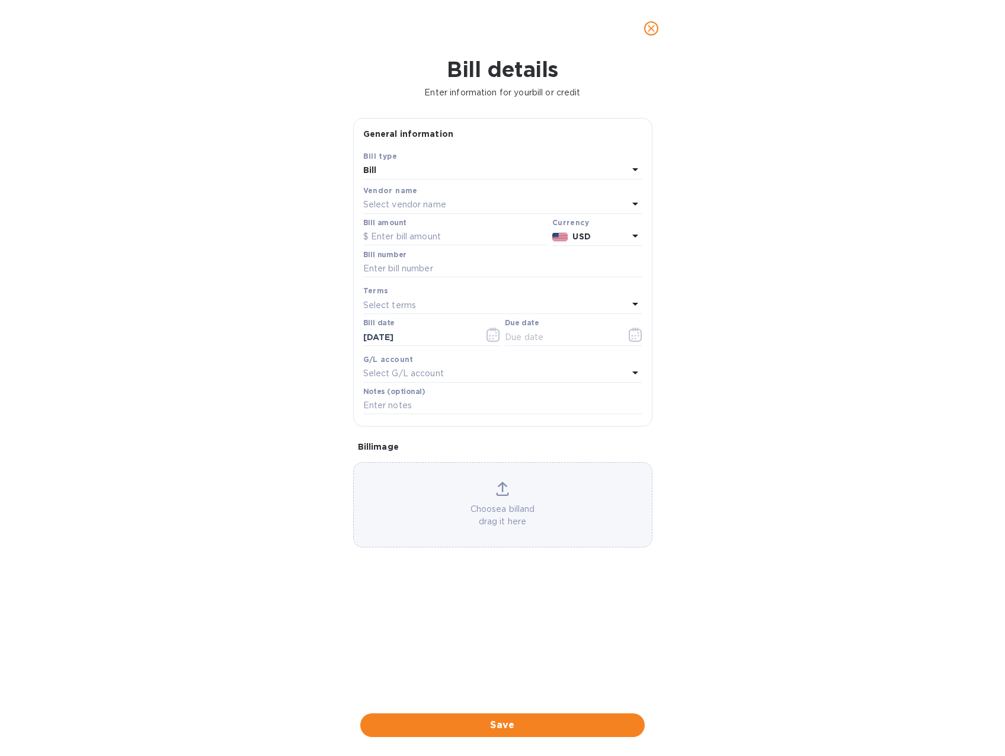
click at [423, 203] on p "Select vendor name" at bounding box center [404, 205] width 83 height 12
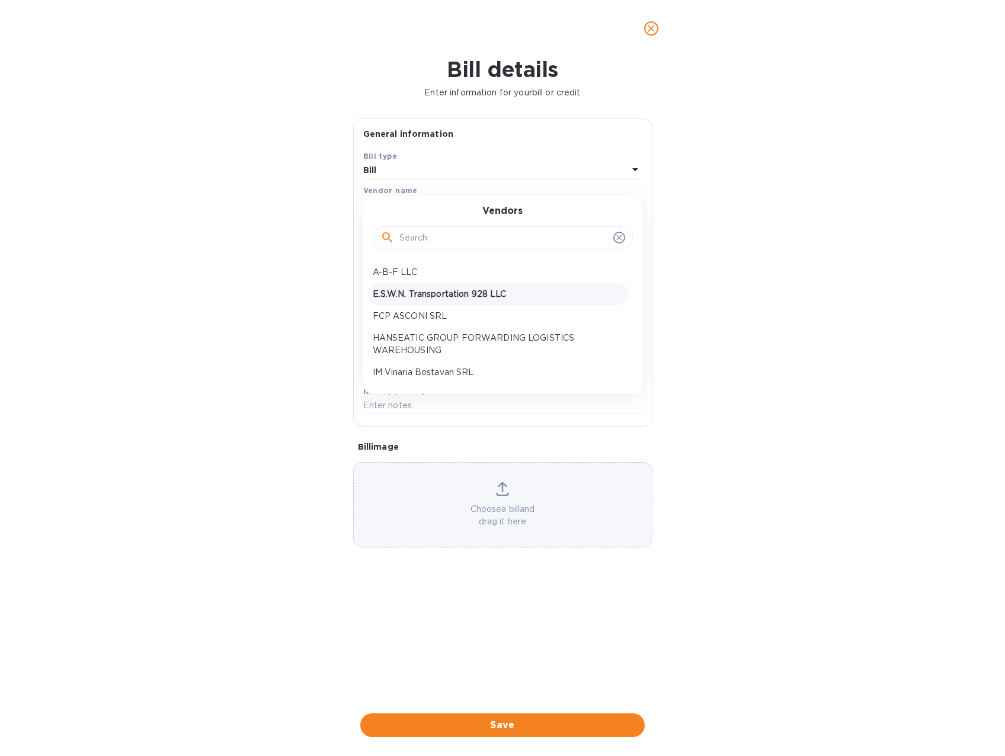
click at [435, 298] on p "E.S.W.N. Transportation 928 LLC" at bounding box center [498, 294] width 251 height 12
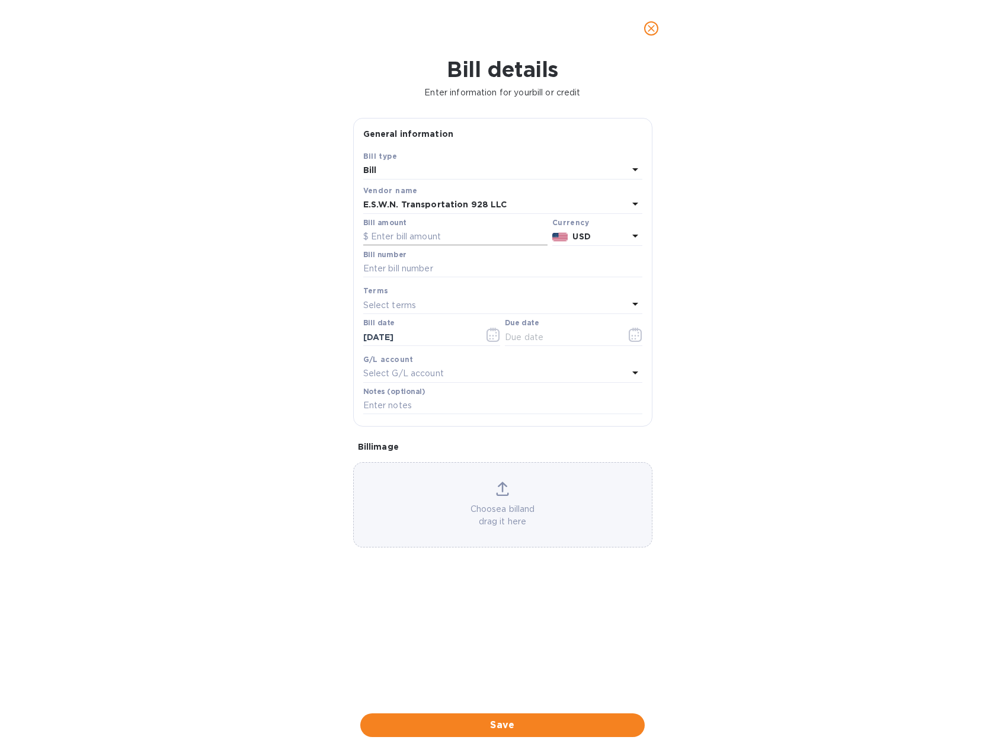
click at [424, 234] on input "text" at bounding box center [455, 237] width 184 height 18
type input "3,750"
click at [406, 270] on input "text" at bounding box center [502, 269] width 279 height 18
type input "160-464 tr"
click at [424, 302] on div "Select terms" at bounding box center [495, 305] width 265 height 17
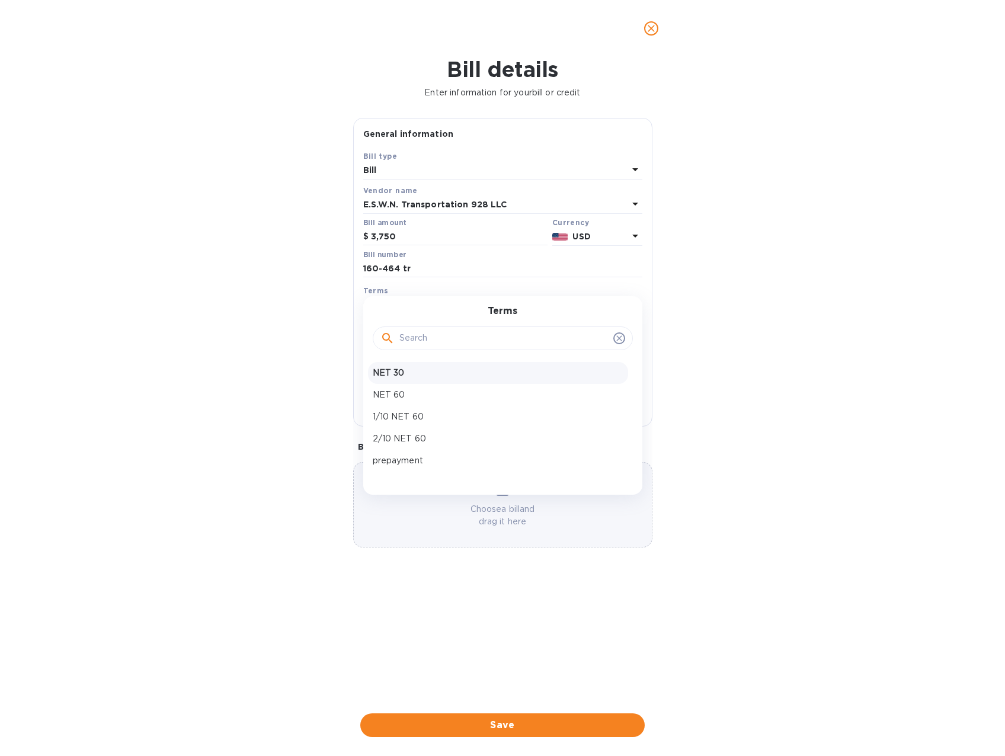
click at [389, 375] on p "NET 30" at bounding box center [498, 373] width 251 height 12
type input "10/26/2025"
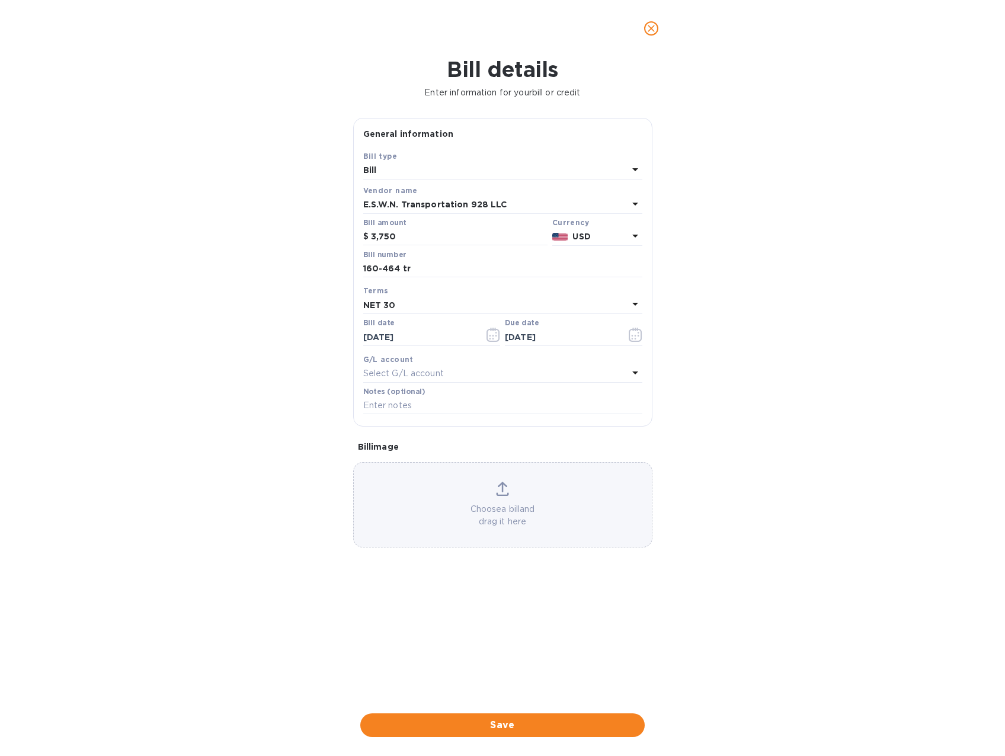
click at [420, 366] on div "Select G/L account" at bounding box center [495, 374] width 265 height 17
click at [420, 366] on div "Accounts No options" at bounding box center [502, 423] width 279 height 116
click at [619, 408] on icon at bounding box center [619, 406] width 9 height 9
click at [619, 406] on icon at bounding box center [618, 406] width 5 height 5
click at [736, 521] on div "Bill details Enter information for your bill or credit General information Save…" at bounding box center [502, 406] width 1005 height 699
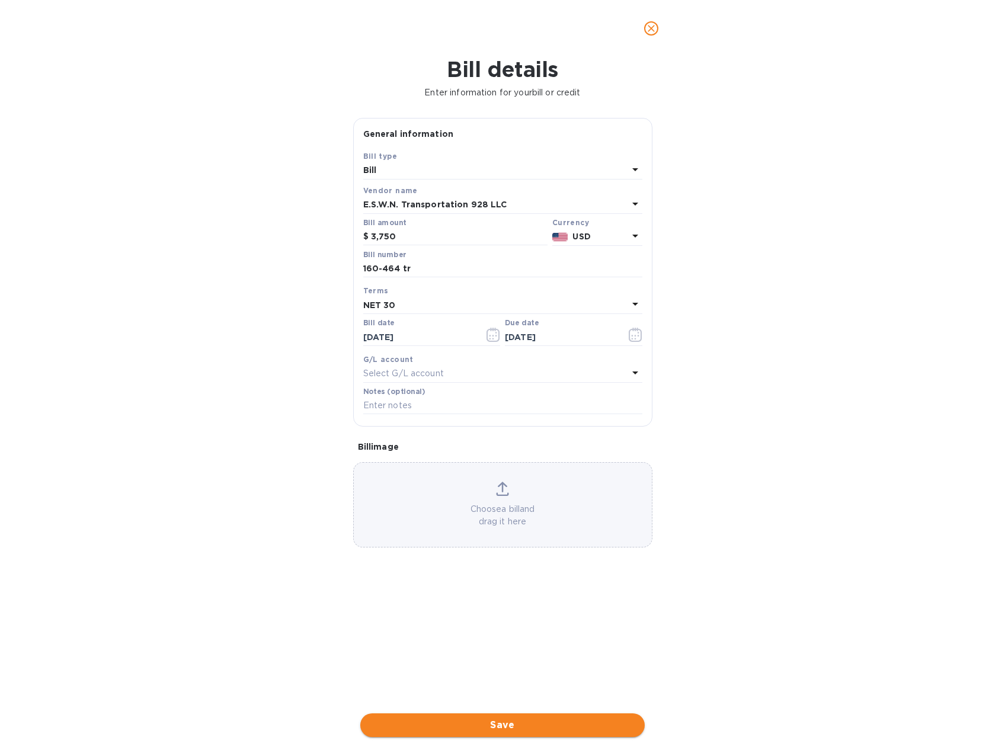
click at [524, 726] on span "Save" at bounding box center [503, 725] width 266 height 14
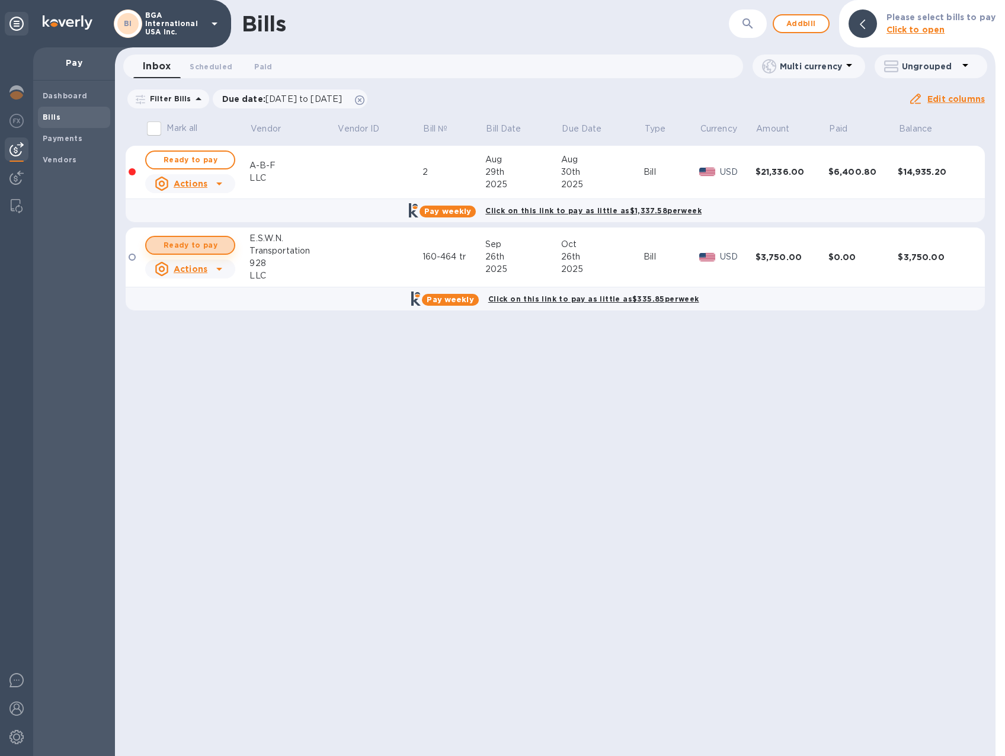
click at [197, 246] on span "Ready to pay" at bounding box center [190, 245] width 69 height 14
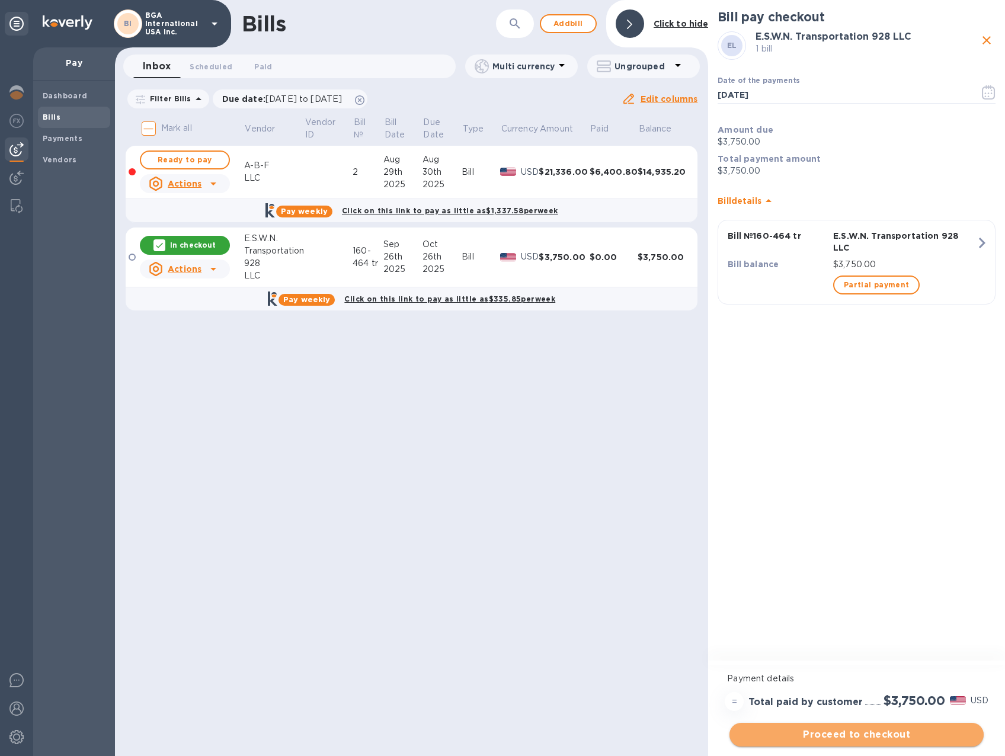
click at [864, 735] on span "Proceed to checkout" at bounding box center [856, 735] width 235 height 14
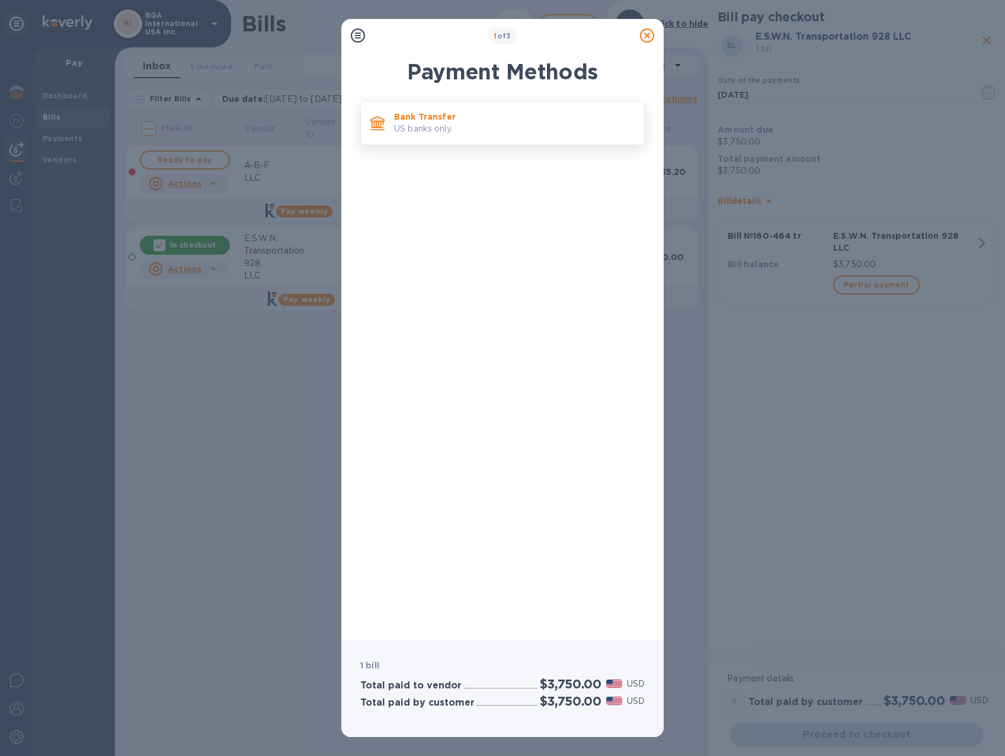
click at [433, 123] on p "US banks only." at bounding box center [514, 129] width 241 height 12
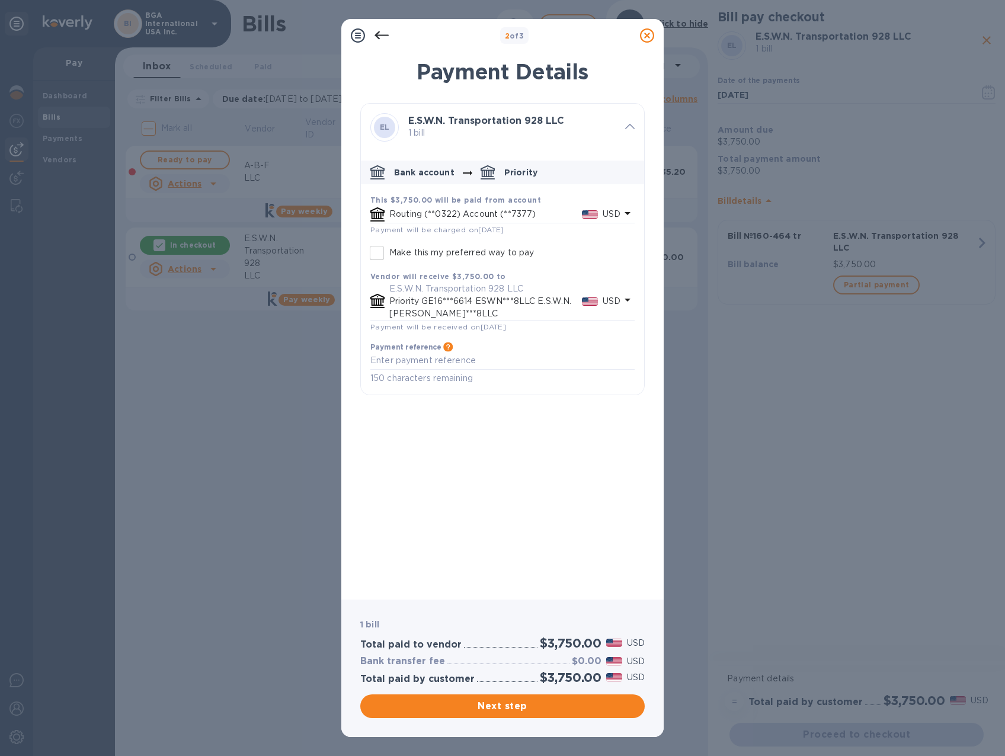
click at [628, 211] on icon "default-method" at bounding box center [628, 213] width 14 height 14
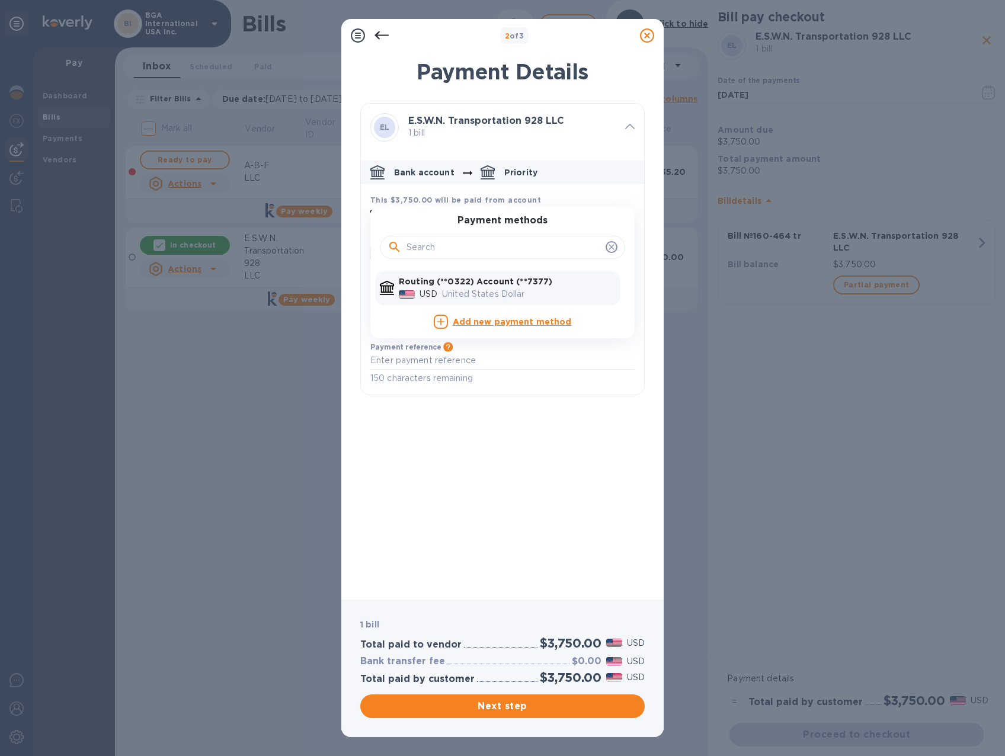
click at [516, 282] on b "Routing (**0322) Account (**7377)" at bounding box center [476, 281] width 154 height 9
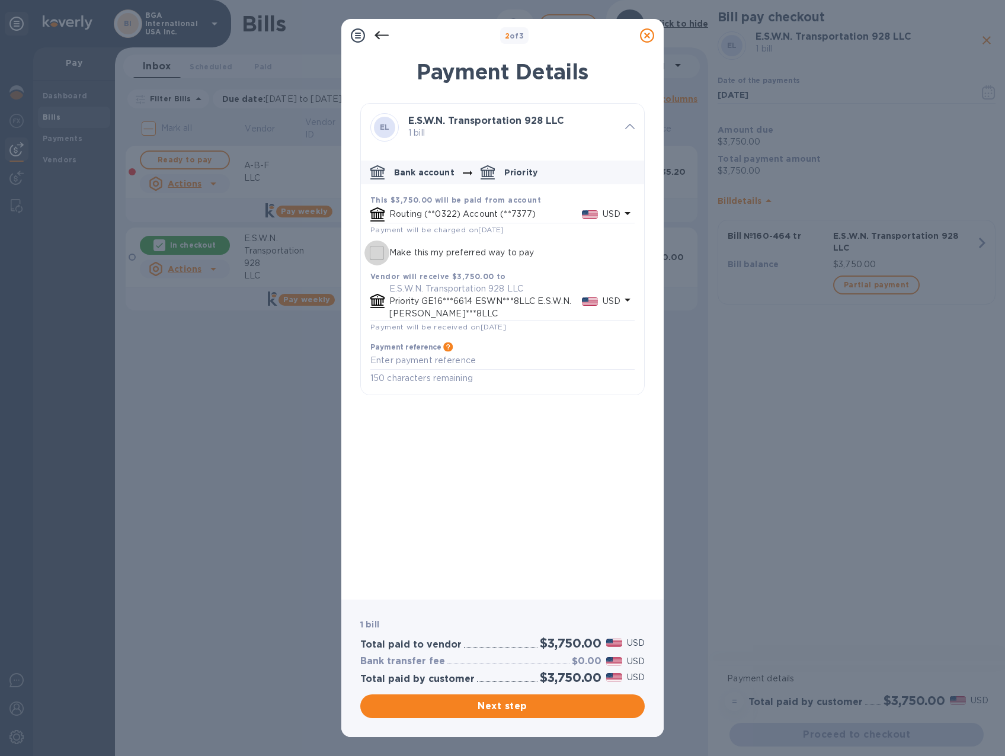
click at [378, 254] on input "Make this my preferred way to pay" at bounding box center [376, 253] width 25 height 25
checkbox input "true"
click at [565, 706] on span "Next step" at bounding box center [503, 706] width 266 height 14
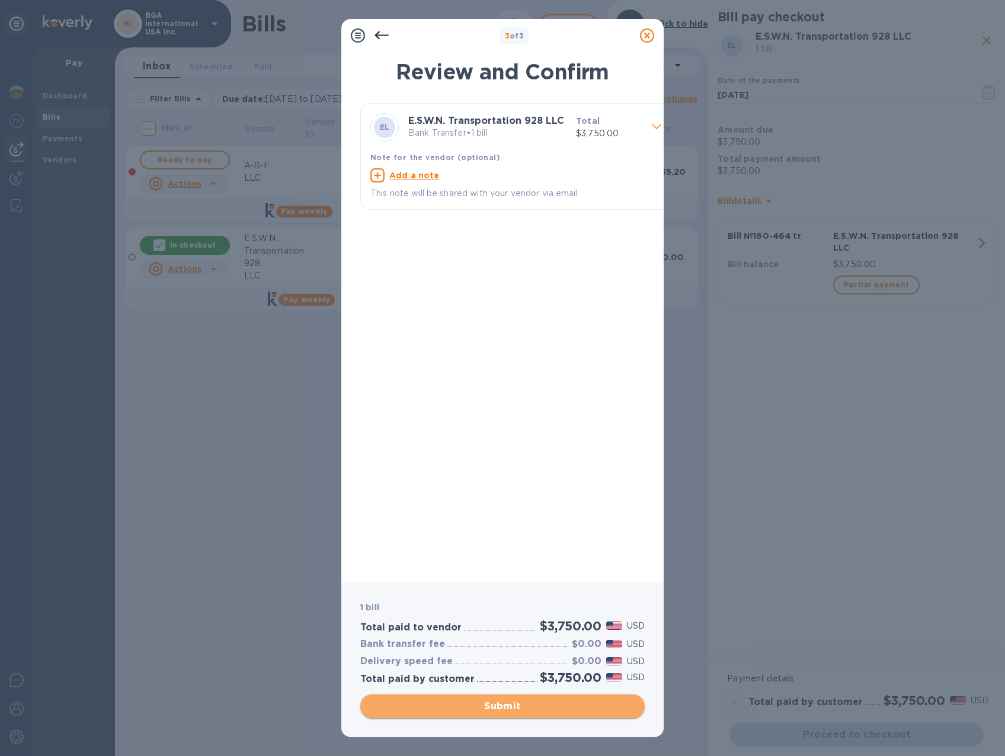
click at [519, 710] on span "Submit" at bounding box center [503, 706] width 266 height 14
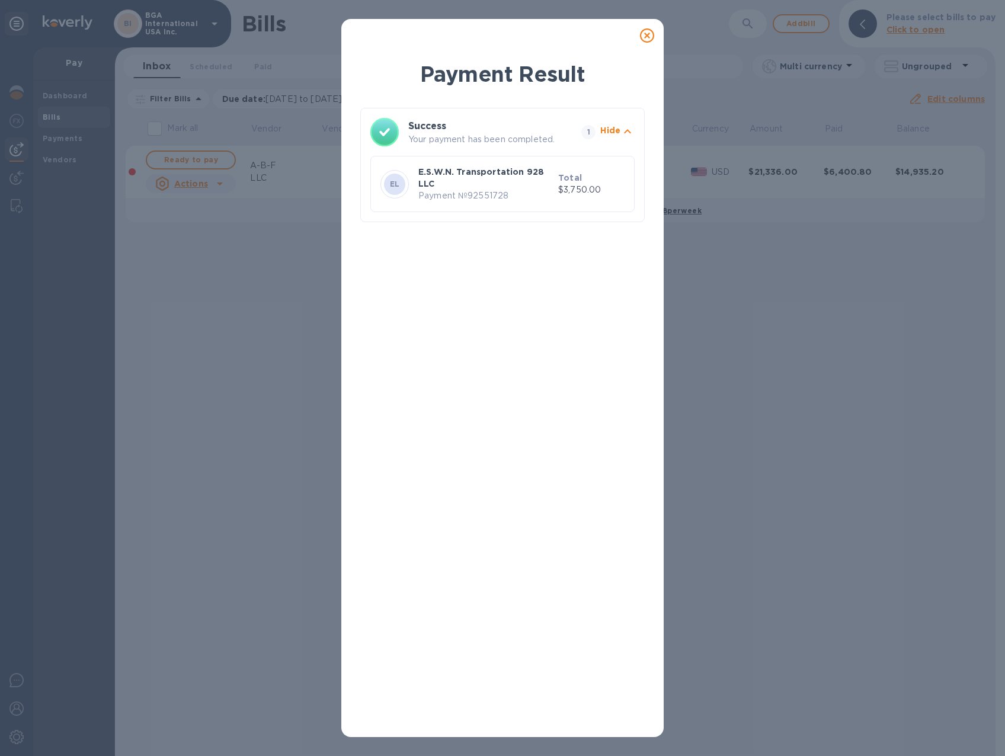
click at [651, 36] on icon at bounding box center [647, 35] width 14 height 14
